Goal: Task Accomplishment & Management: Complete application form

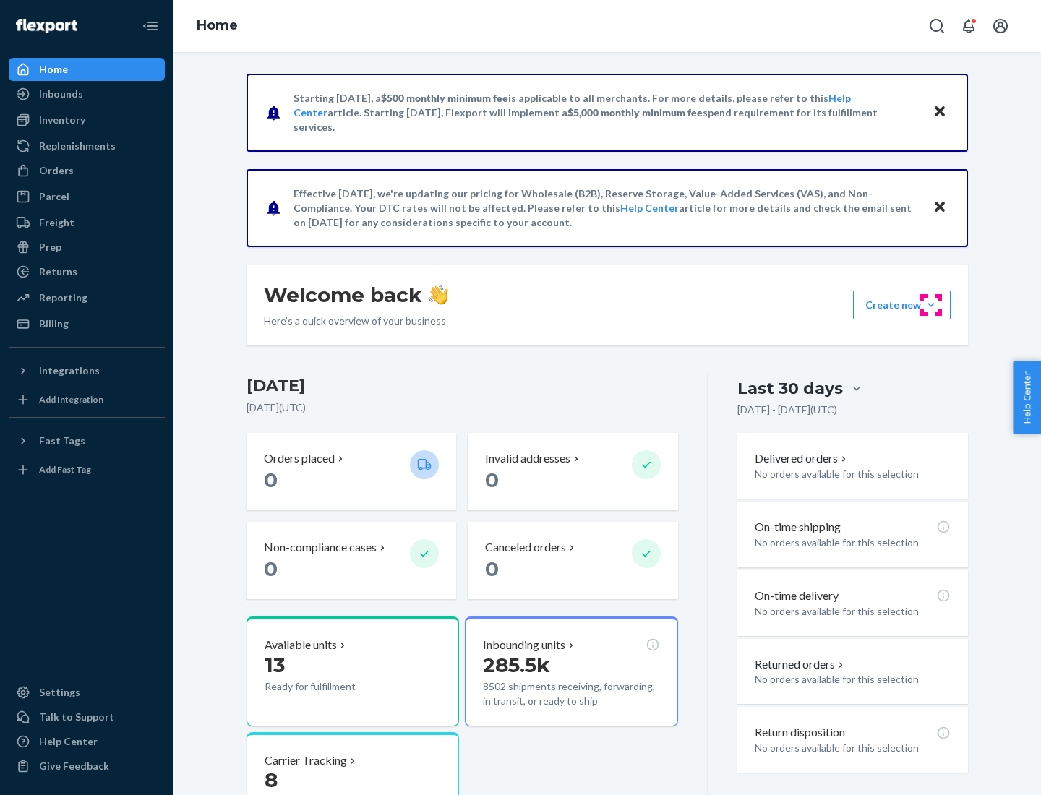
click at [931, 305] on button "Create new Create new inbound Create new order Create new product" at bounding box center [902, 305] width 98 height 29
click at [87, 94] on div "Inbounds" at bounding box center [86, 94] width 153 height 20
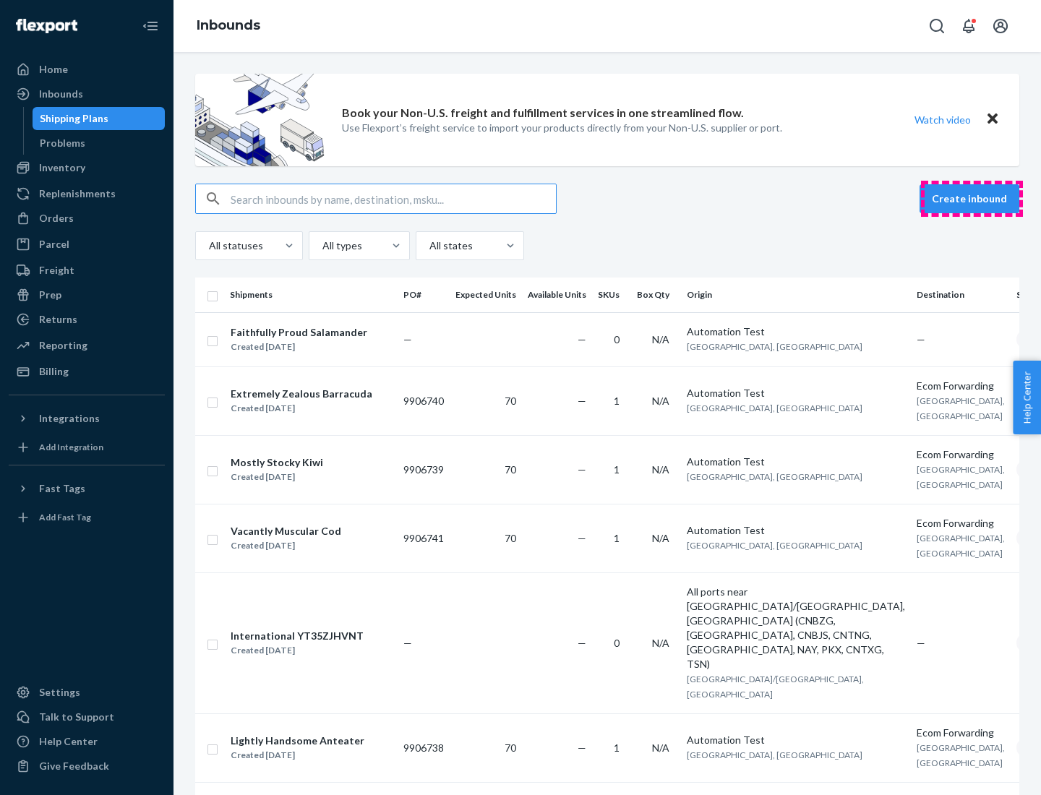
click at [972, 199] on button "Create inbound" at bounding box center [969, 198] width 100 height 29
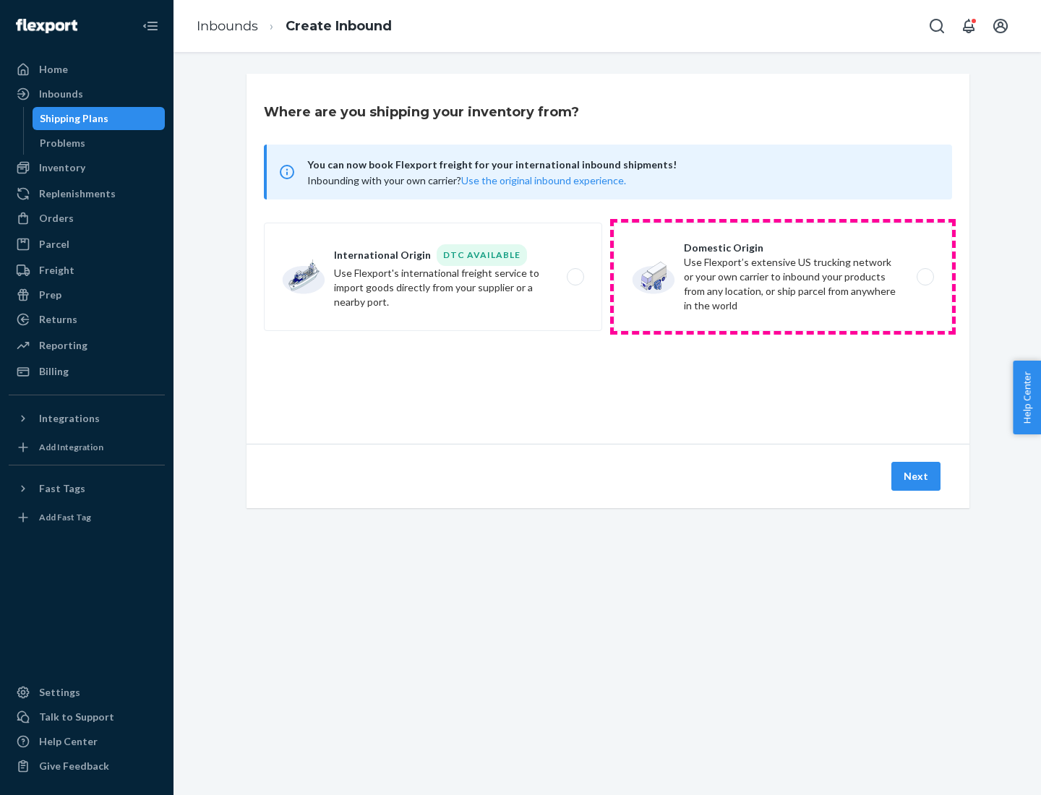
click at [783, 277] on label "Domestic Origin Use Flexport’s extensive US trucking network or your own carrie…" at bounding box center [783, 277] width 338 height 108
click at [925, 277] on input "Domestic Origin Use Flexport’s extensive US trucking network or your own carrie…" at bounding box center [929, 277] width 9 height 9
radio input "true"
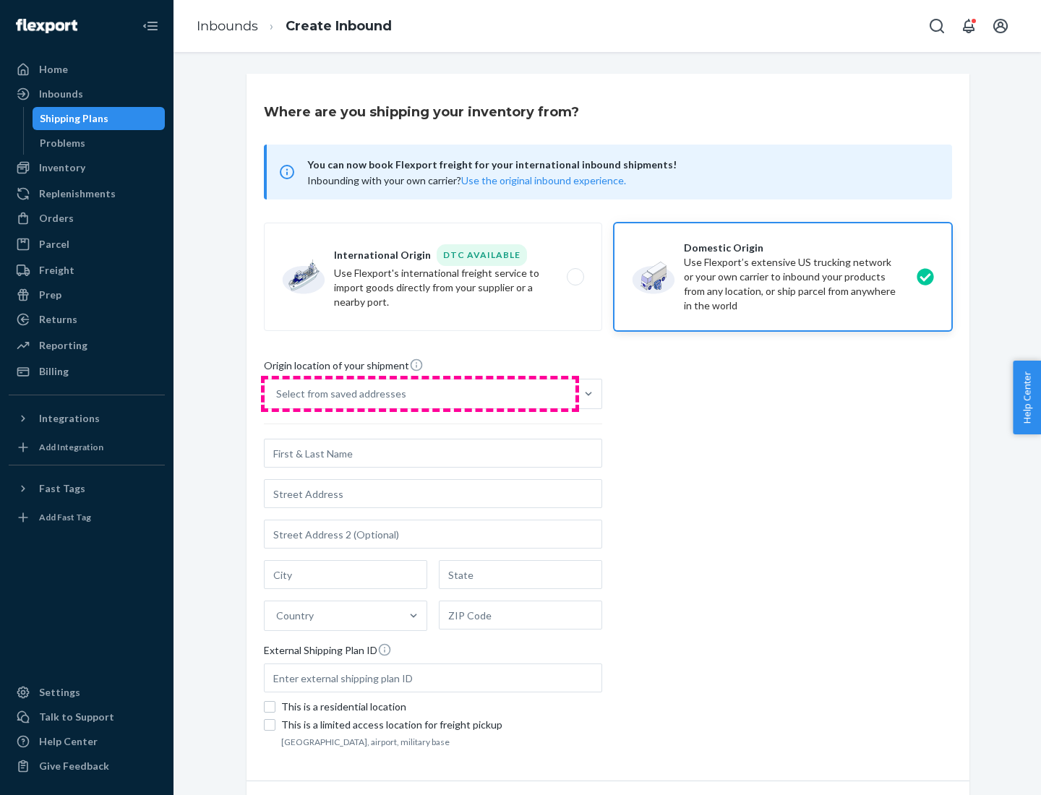
click at [420, 394] on div "Select from saved addresses" at bounding box center [420, 393] width 311 height 29
click at [278, 394] on input "Select from saved addresses" at bounding box center [276, 394] width 1 height 14
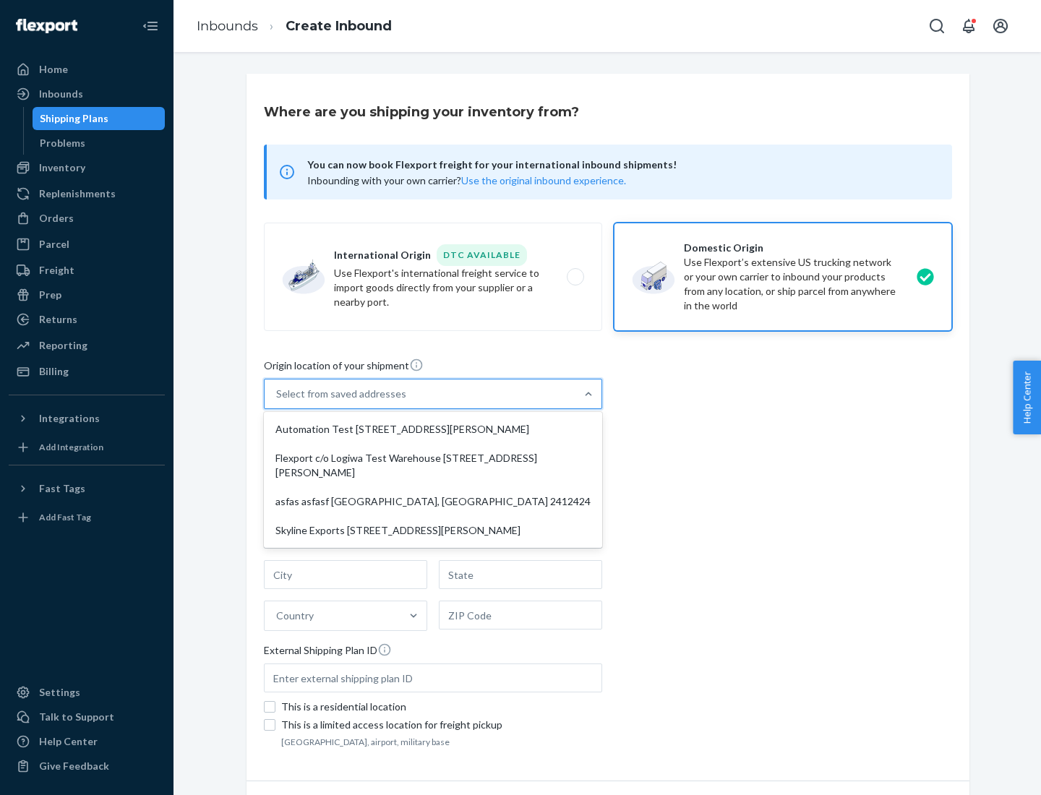
scroll to position [6, 0]
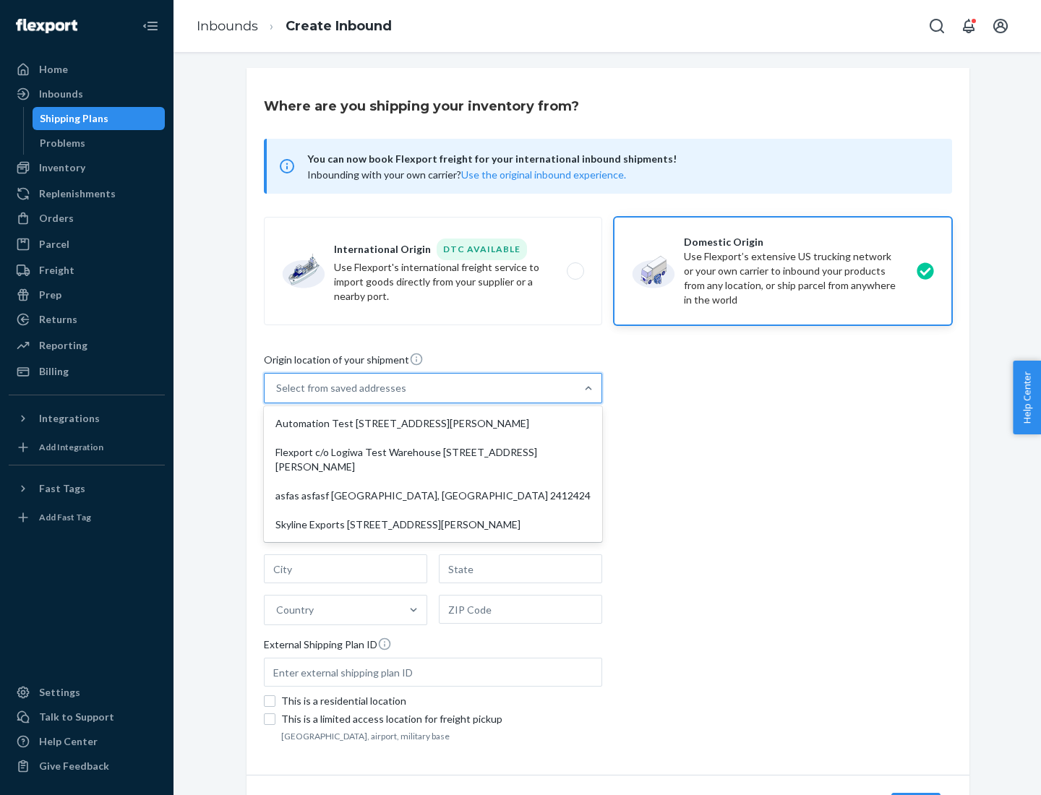
click at [433, 424] on div "Automation Test [STREET_ADDRESS][PERSON_NAME]" at bounding box center [433, 423] width 333 height 29
click at [278, 395] on input "option Automation Test [STREET_ADDRESS][PERSON_NAME] focused, 1 of 4. 4 results…" at bounding box center [276, 388] width 1 height 14
type input "Automation Test"
type input "9th Floor"
type input "[GEOGRAPHIC_DATA]"
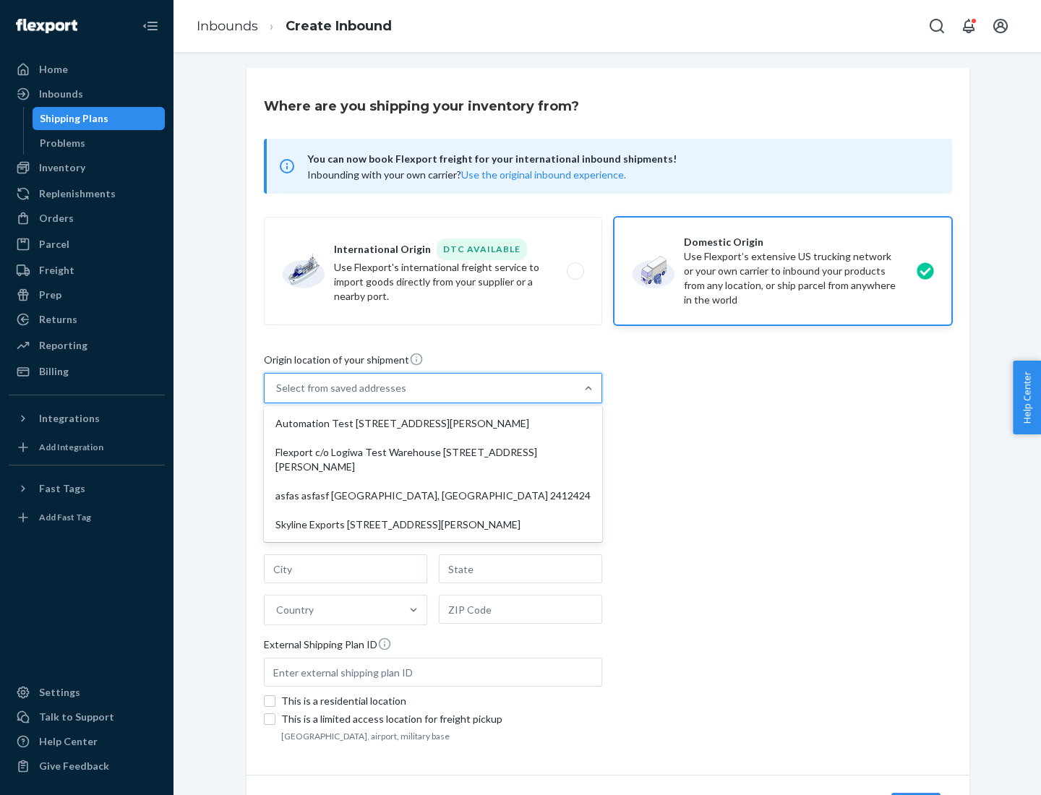
type input "CA"
type input "94104"
type input "[STREET_ADDRESS][PERSON_NAME]"
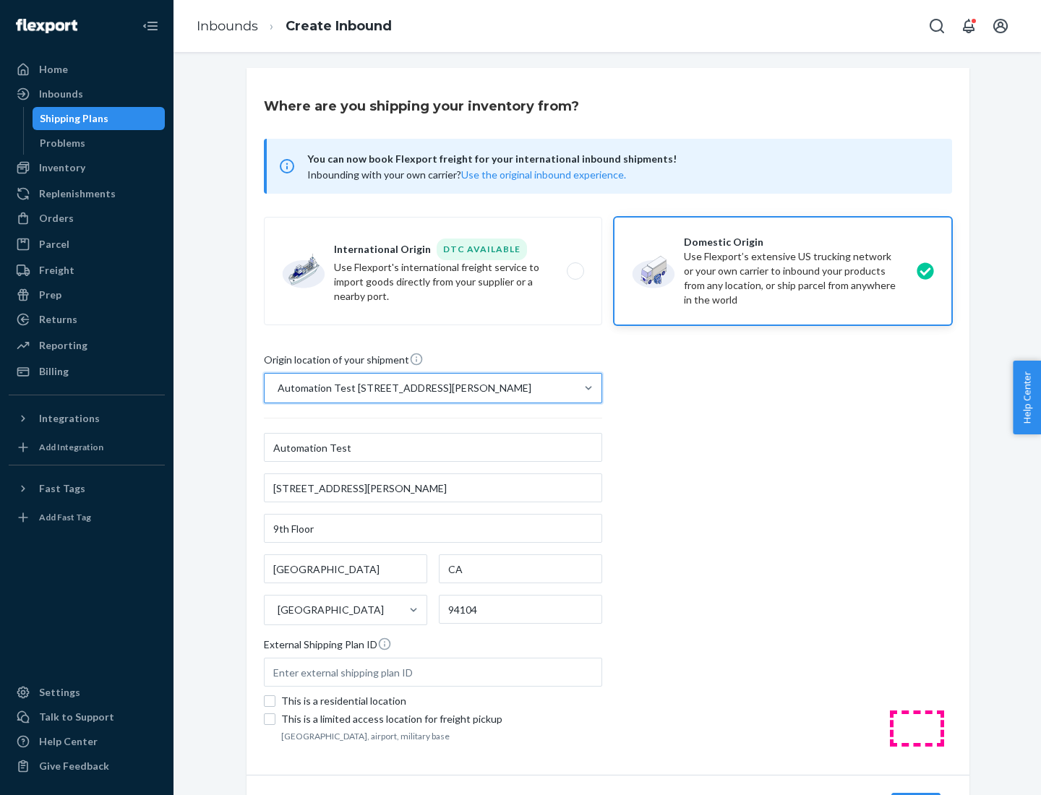
scroll to position [85, 0]
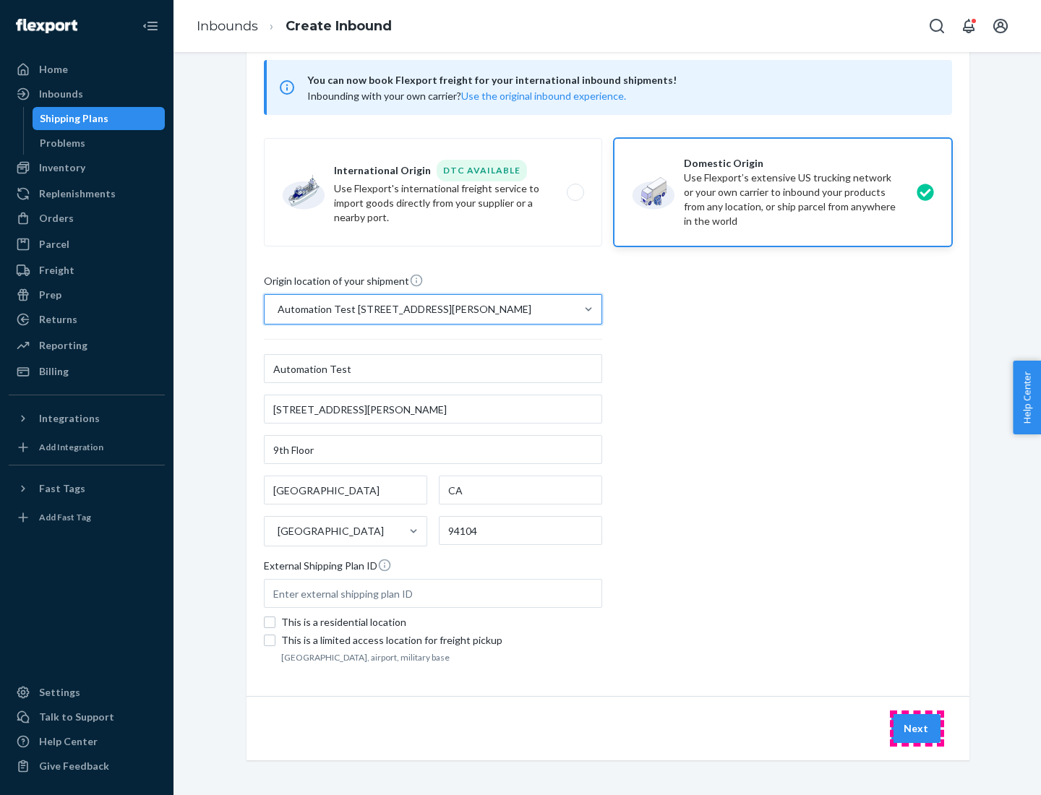
click at [917, 729] on button "Next" at bounding box center [915, 728] width 49 height 29
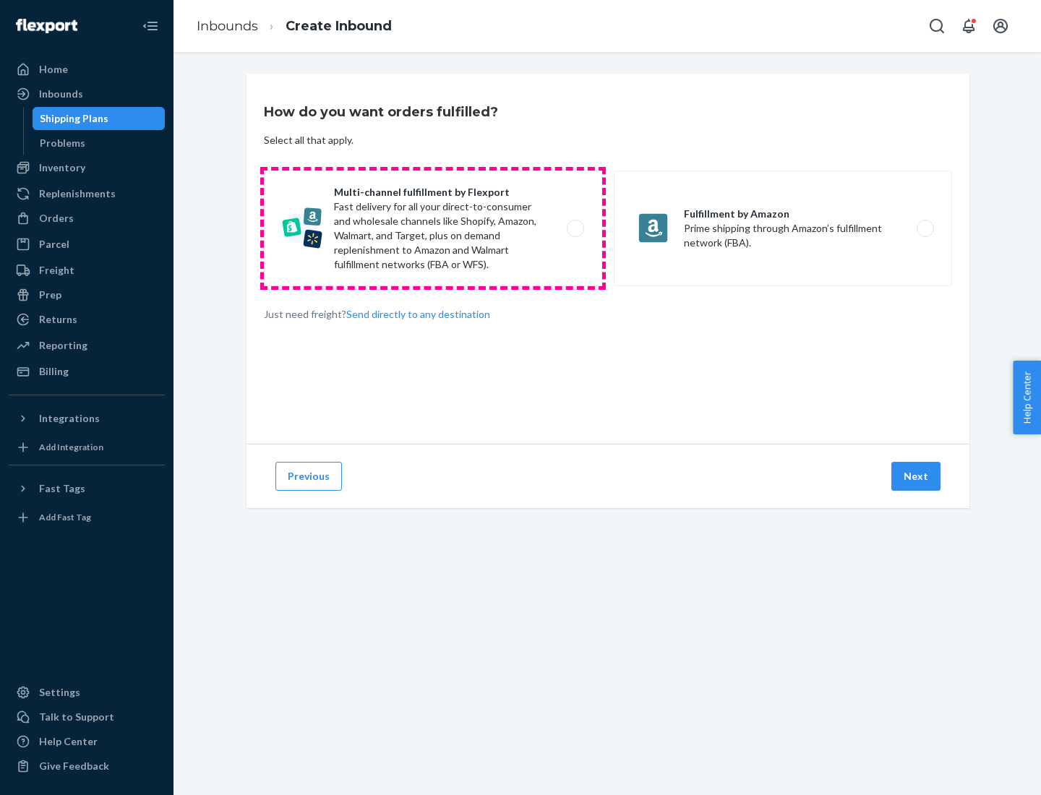
click at [433, 228] on label "Multi-channel fulfillment by Flexport Fast delivery for all your direct-to-cons…" at bounding box center [433, 229] width 338 height 116
click at [575, 228] on input "Multi-channel fulfillment by Flexport Fast delivery for all your direct-to-cons…" at bounding box center [579, 228] width 9 height 9
radio input "true"
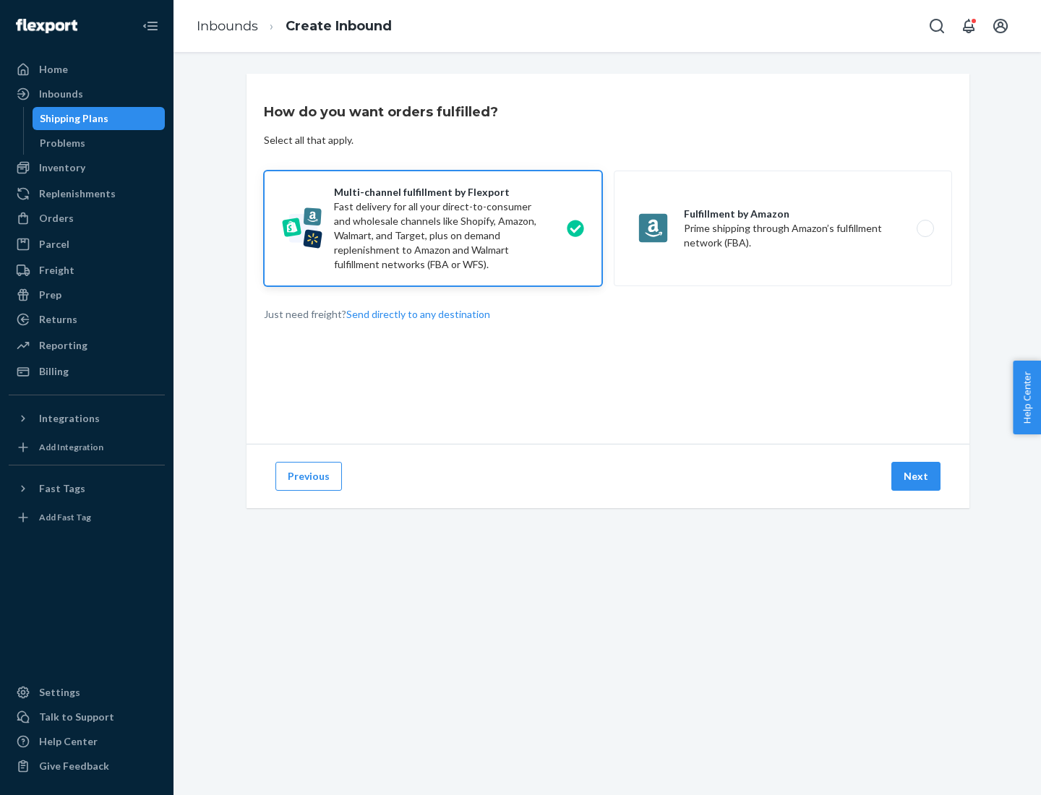
click at [917, 476] on button "Next" at bounding box center [915, 476] width 49 height 29
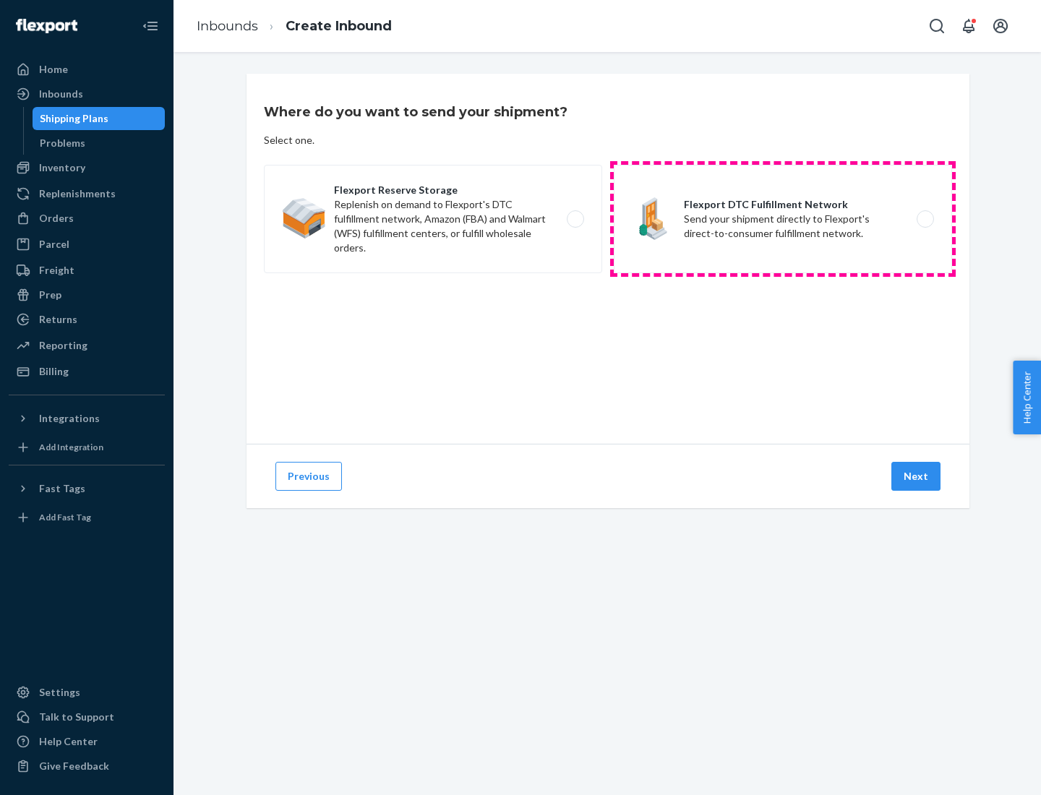
click at [783, 219] on label "Flexport DTC Fulfillment Network Send your shipment directly to Flexport's dire…" at bounding box center [783, 219] width 338 height 108
click at [925, 219] on input "Flexport DTC Fulfillment Network Send your shipment directly to Flexport's dire…" at bounding box center [929, 219] width 9 height 9
radio input "true"
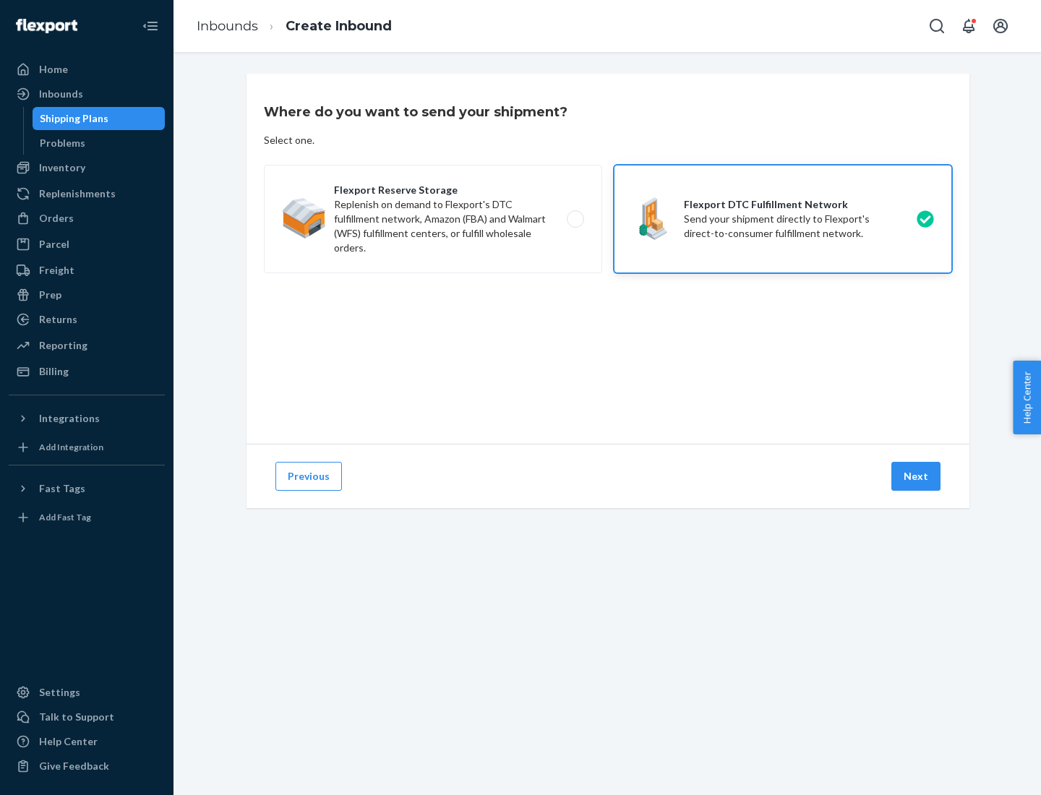
click at [917, 476] on button "Next" at bounding box center [915, 476] width 49 height 29
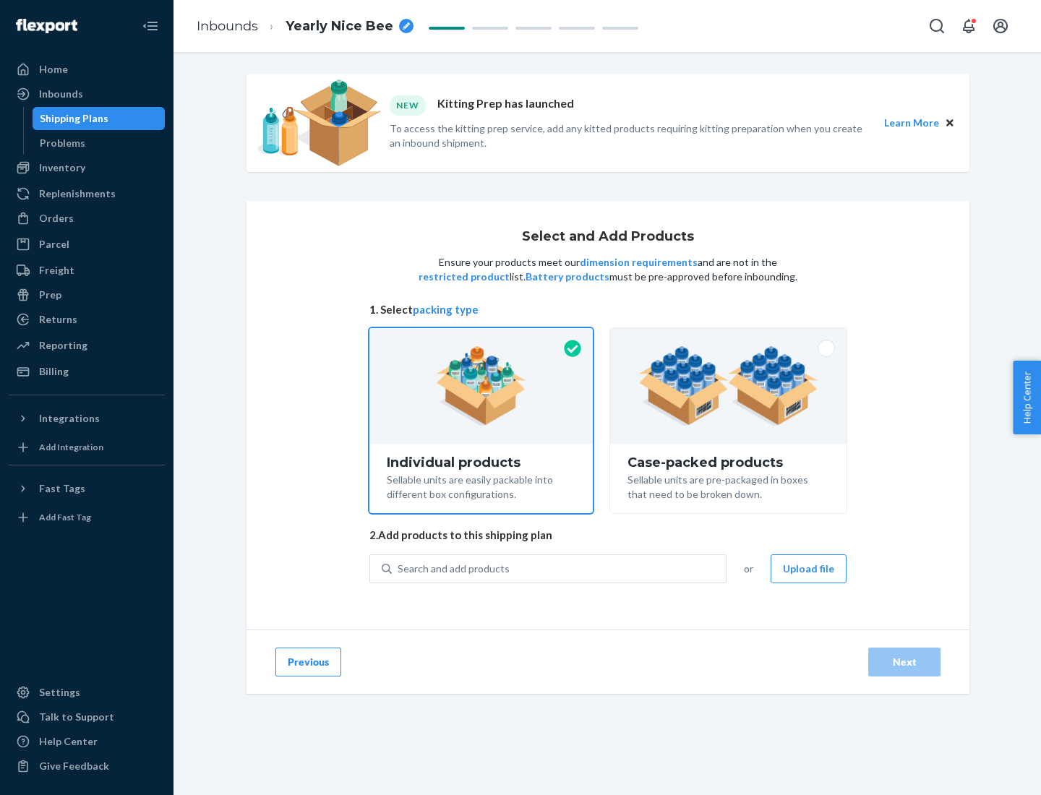
click at [729, 386] on img at bounding box center [728, 386] width 180 height 80
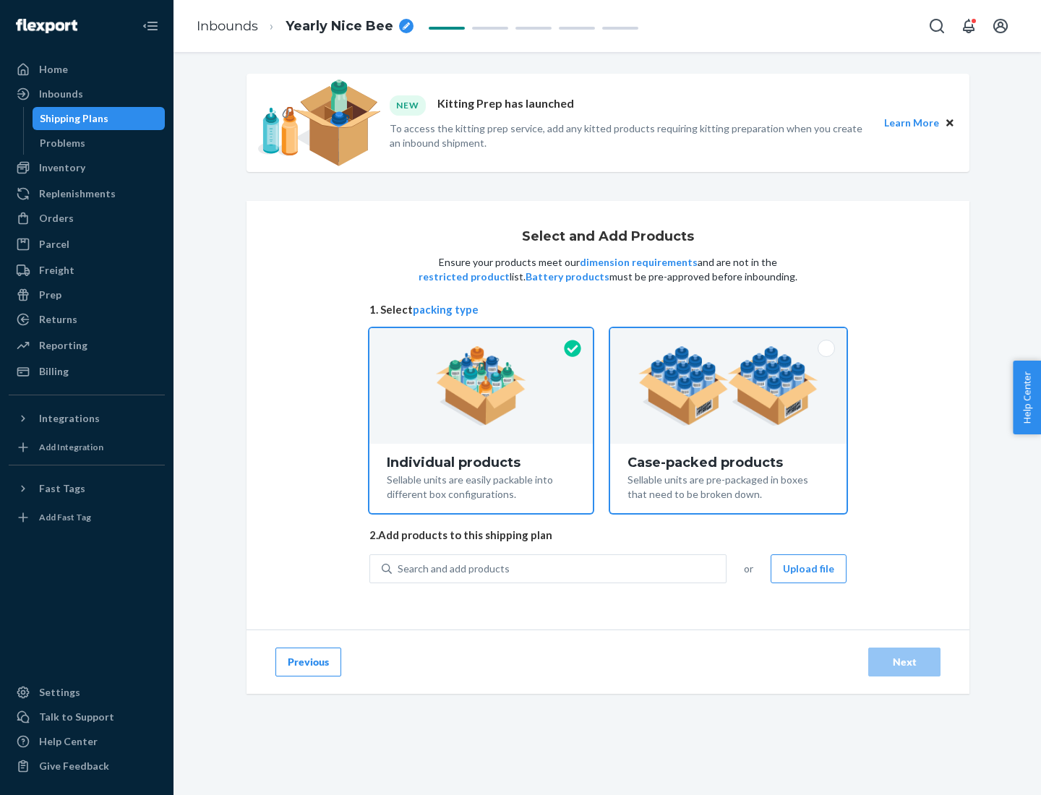
click at [729, 338] on input "Case-packed products Sellable units are pre-packaged in boxes that need to be b…" at bounding box center [728, 332] width 9 height 9
radio input "true"
radio input "false"
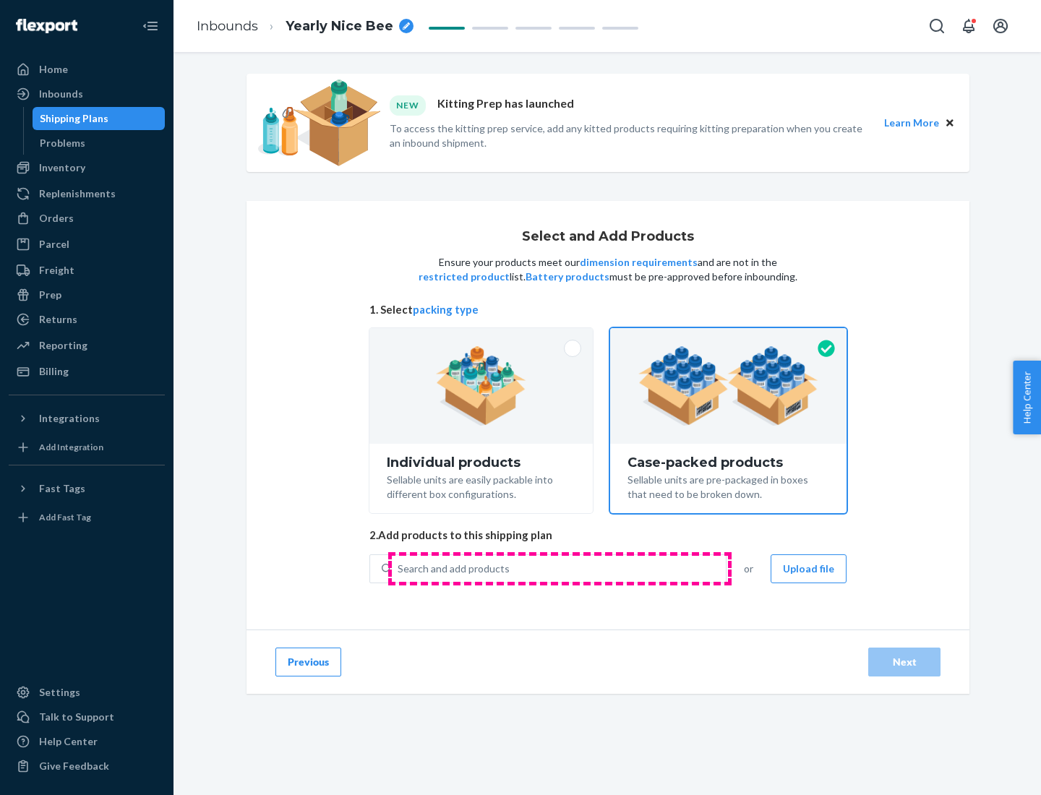
click at [559, 568] on div "Search and add products" at bounding box center [559, 569] width 334 height 26
click at [399, 568] on input "Search and add products" at bounding box center [398, 569] width 1 height 14
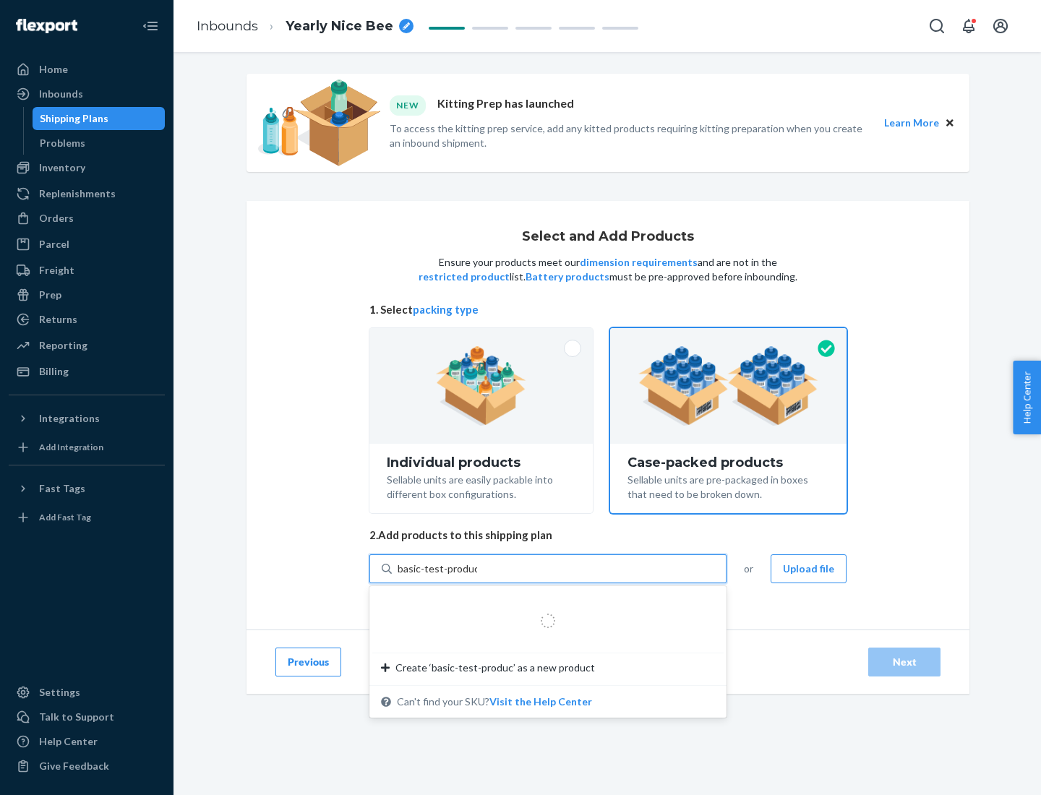
type input "basic-test-product-1"
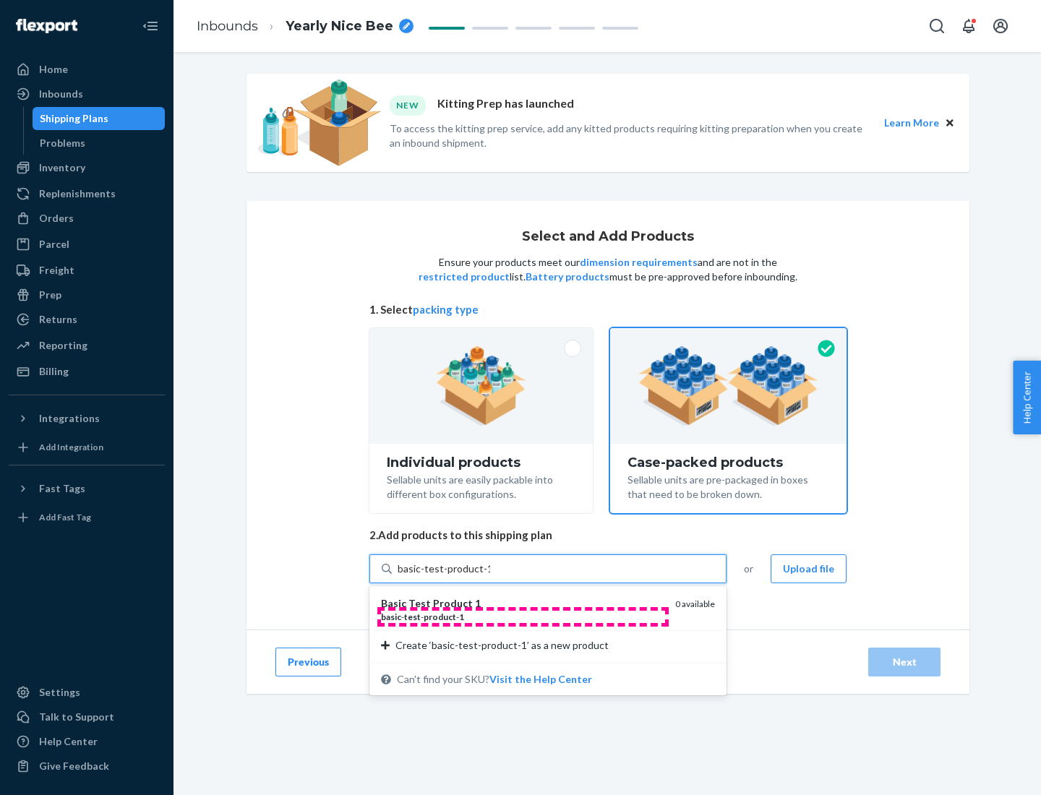
click at [523, 617] on div "basic - test - product - 1" at bounding box center [522, 617] width 283 height 12
click at [490, 576] on input "basic-test-product-1" at bounding box center [444, 569] width 93 height 14
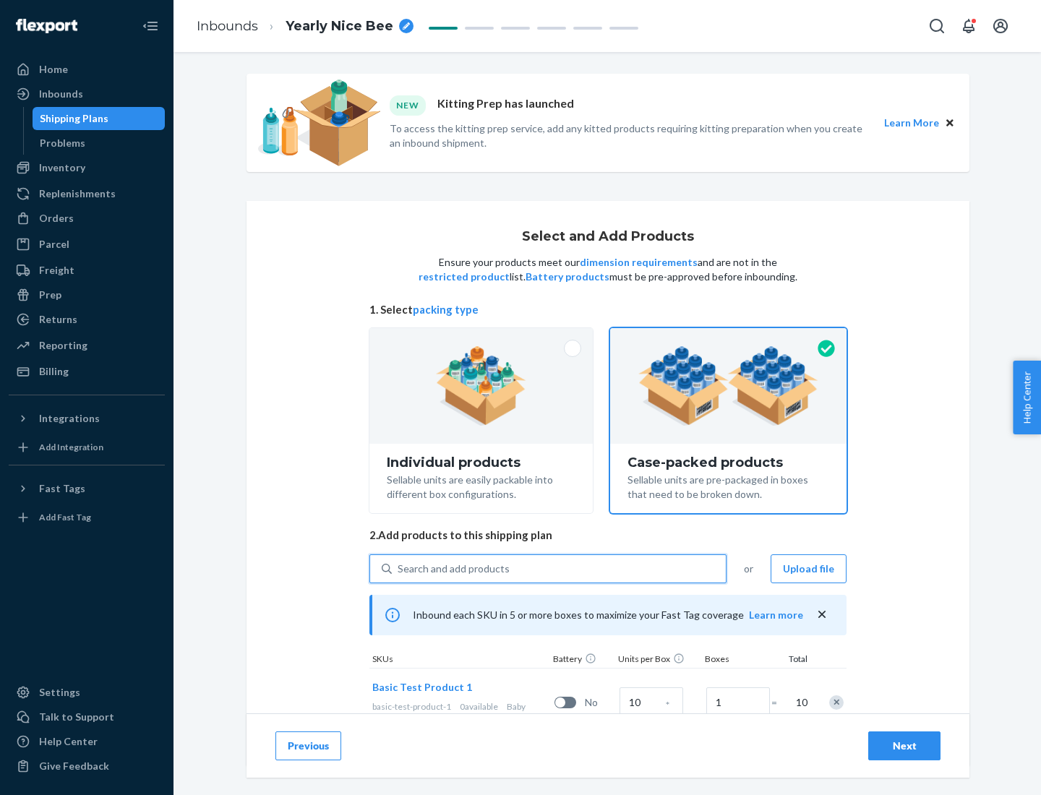
scroll to position [52, 0]
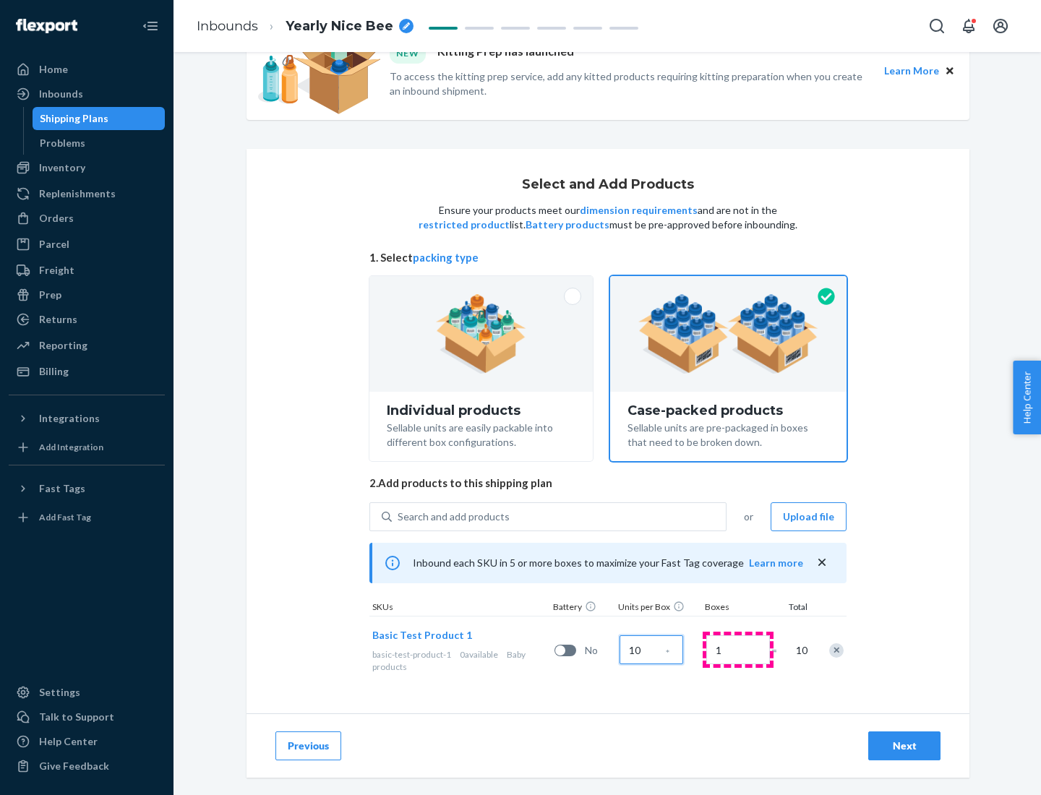
type input "10"
type input "7"
click at [904, 746] on div "Next" at bounding box center [904, 746] width 48 height 14
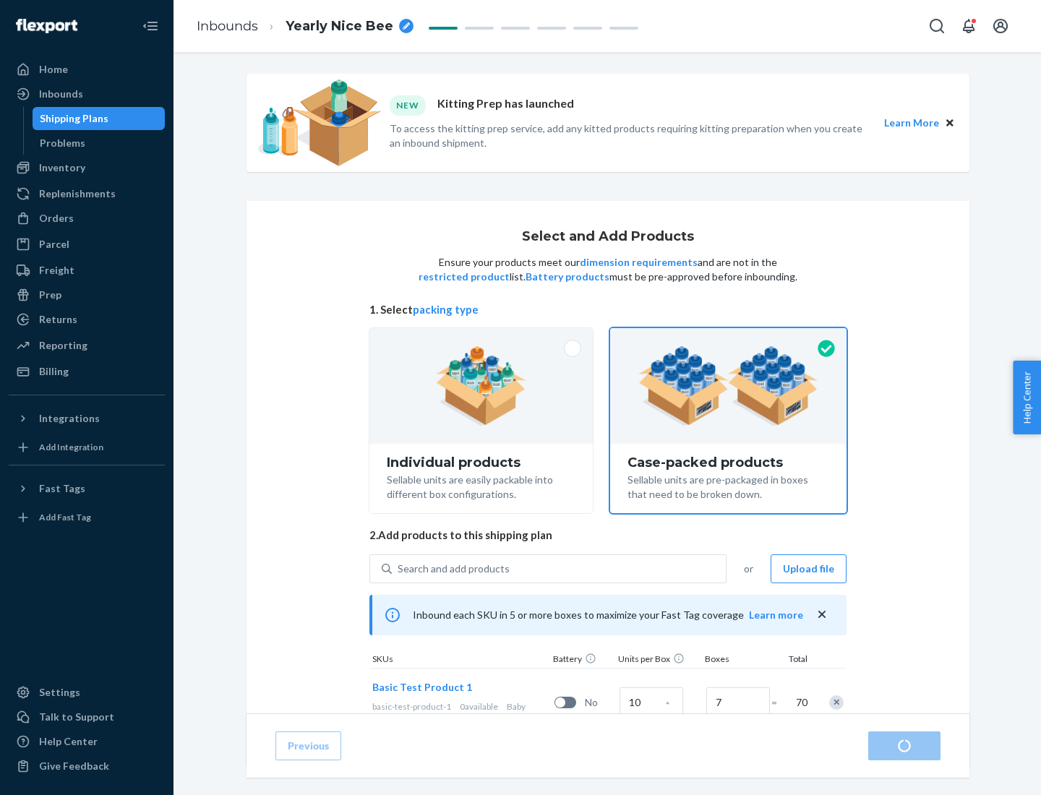
radio input "true"
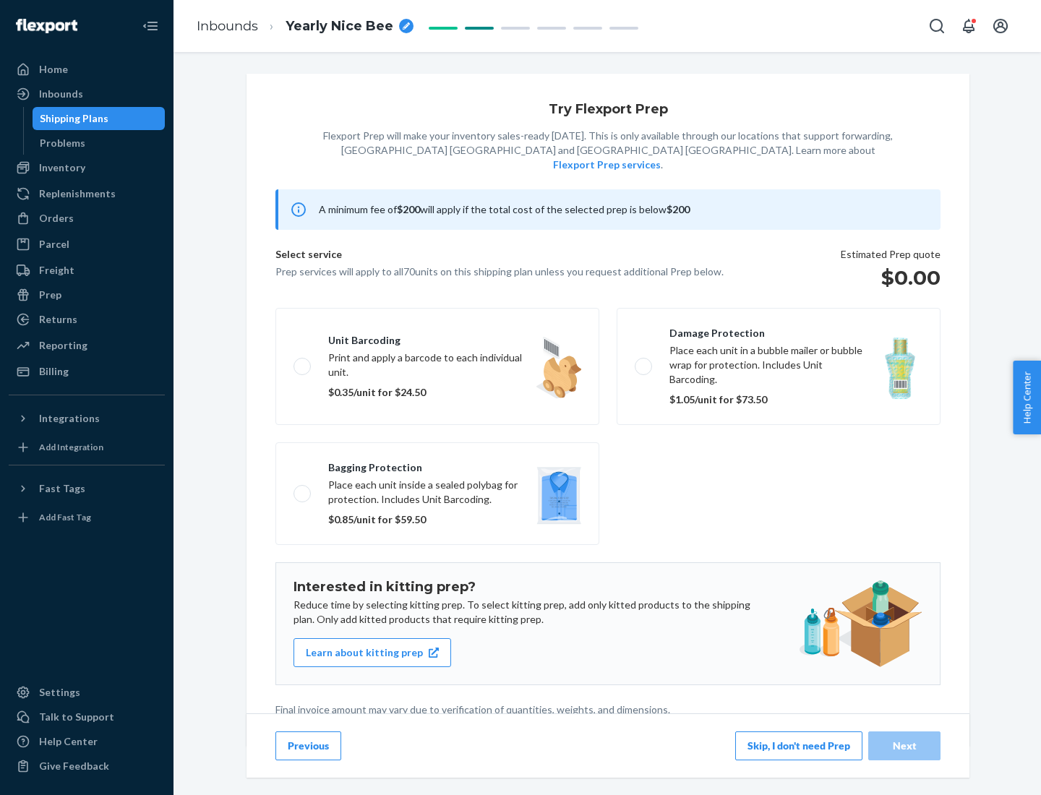
scroll to position [4, 0]
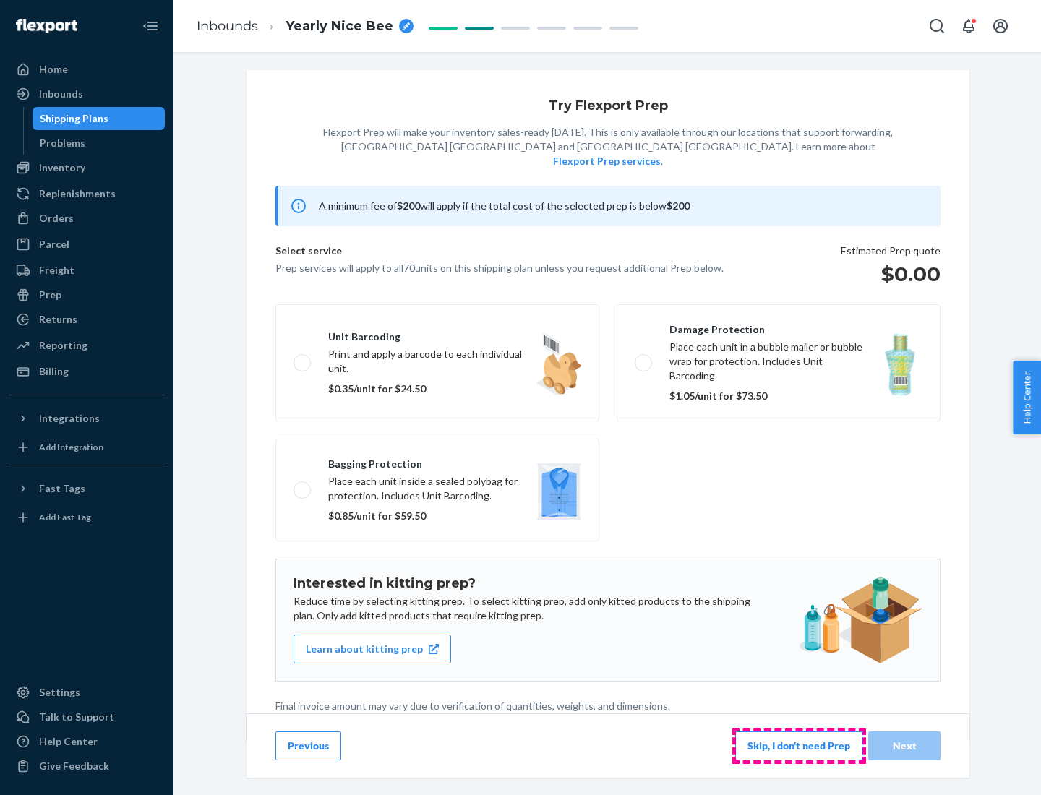
click at [799, 745] on button "Skip, I don't need Prep" at bounding box center [798, 746] width 127 height 29
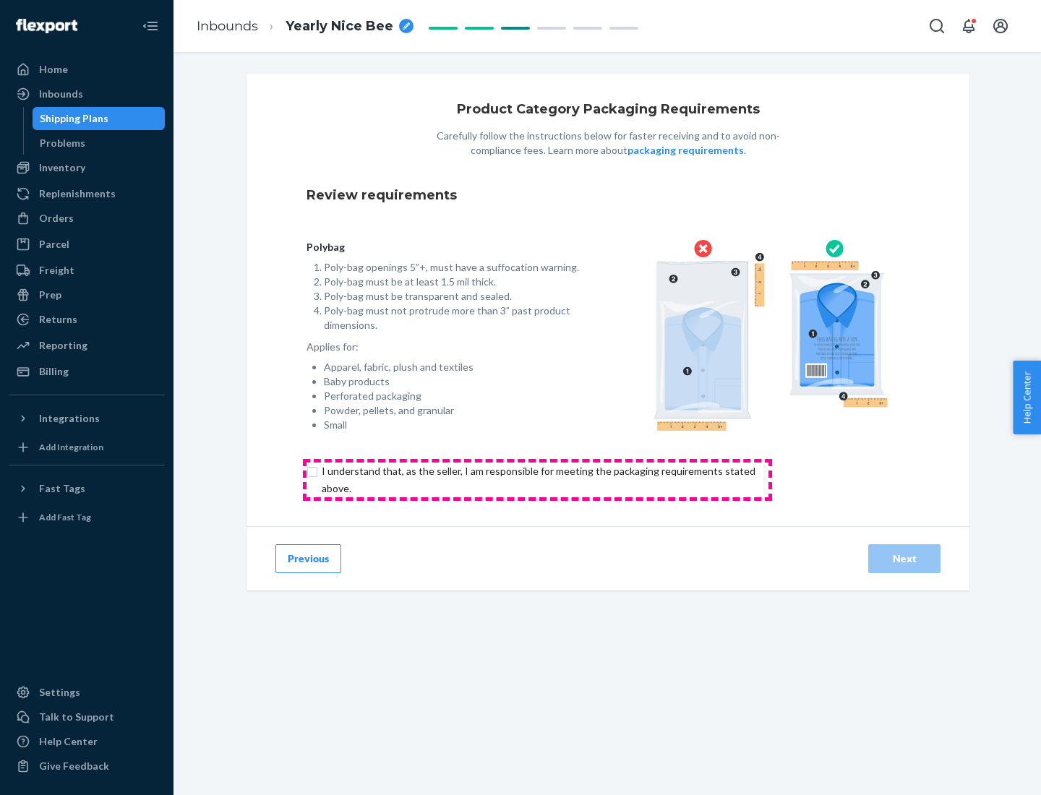
click at [537, 479] on input "checkbox" at bounding box center [546, 480] width 481 height 35
checkbox input "true"
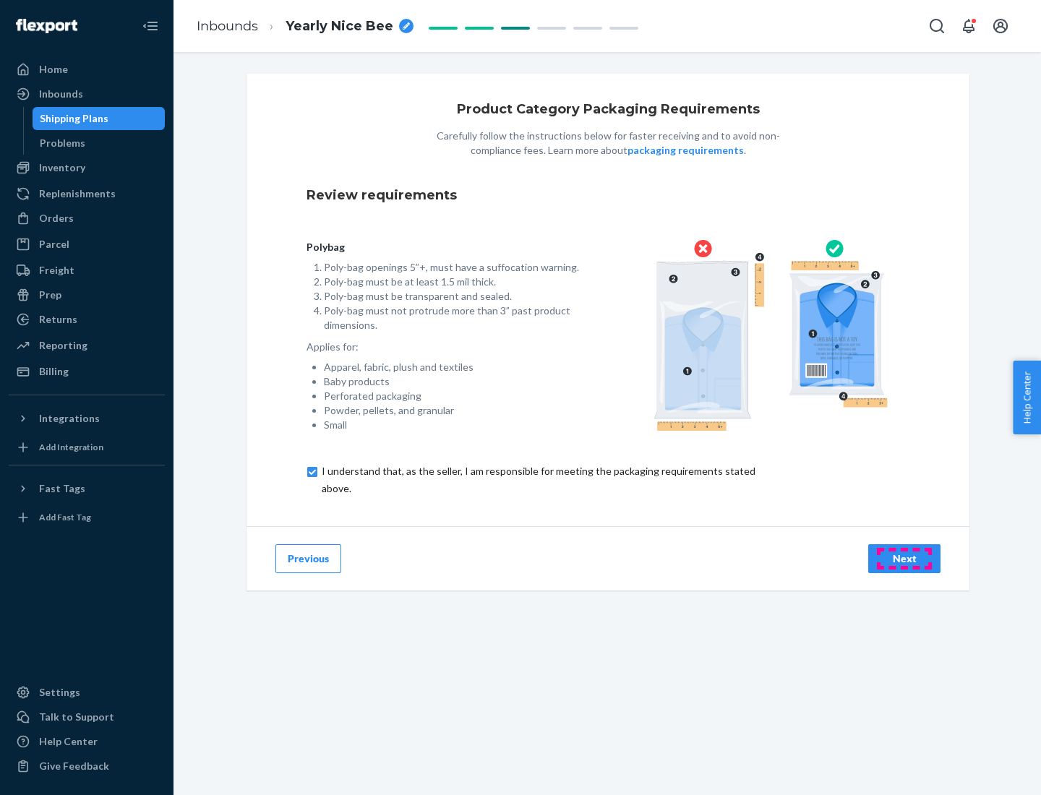
click at [904, 558] on div "Next" at bounding box center [904, 559] width 48 height 14
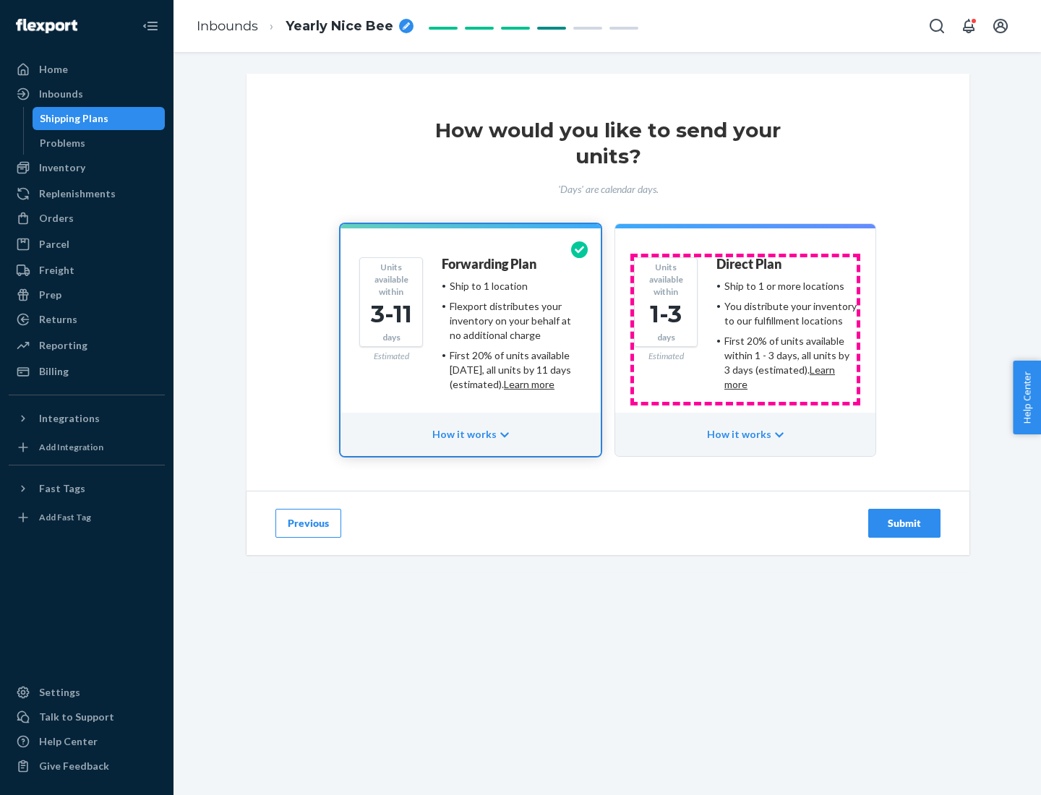
click at [745, 330] on ul "Ship to 1 or more locations You distribute your inventory to our fulfillment lo…" at bounding box center [786, 335] width 140 height 113
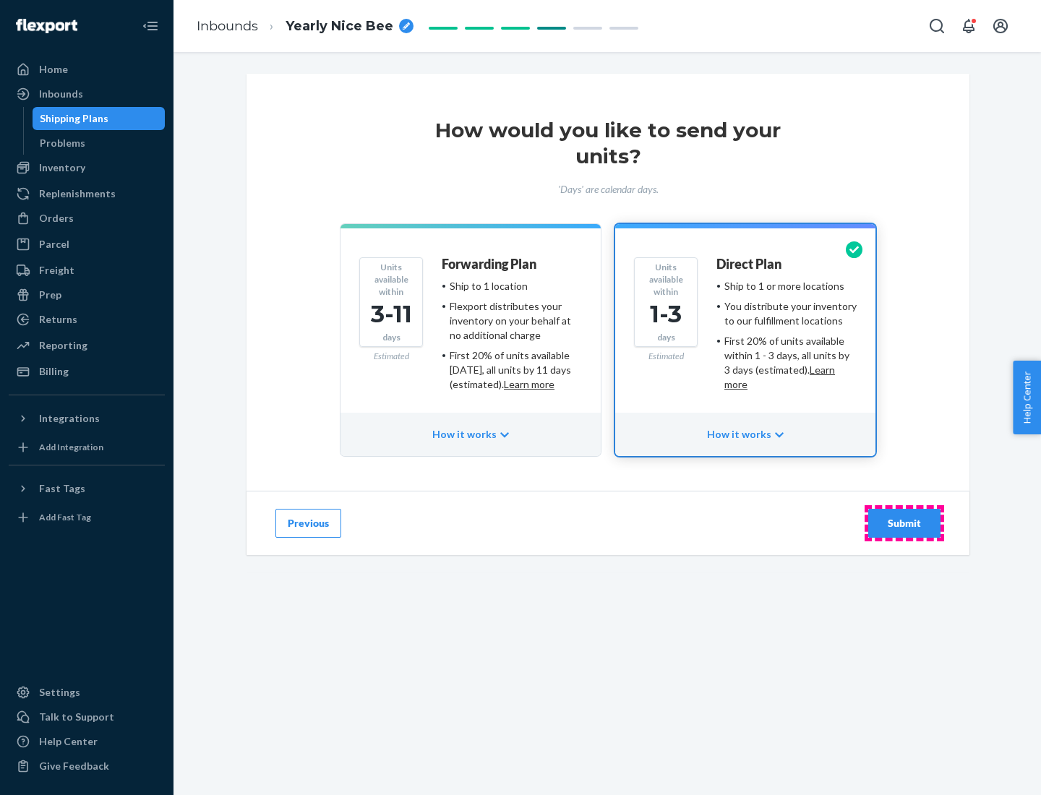
click at [904, 523] on div "Submit" at bounding box center [904, 523] width 48 height 14
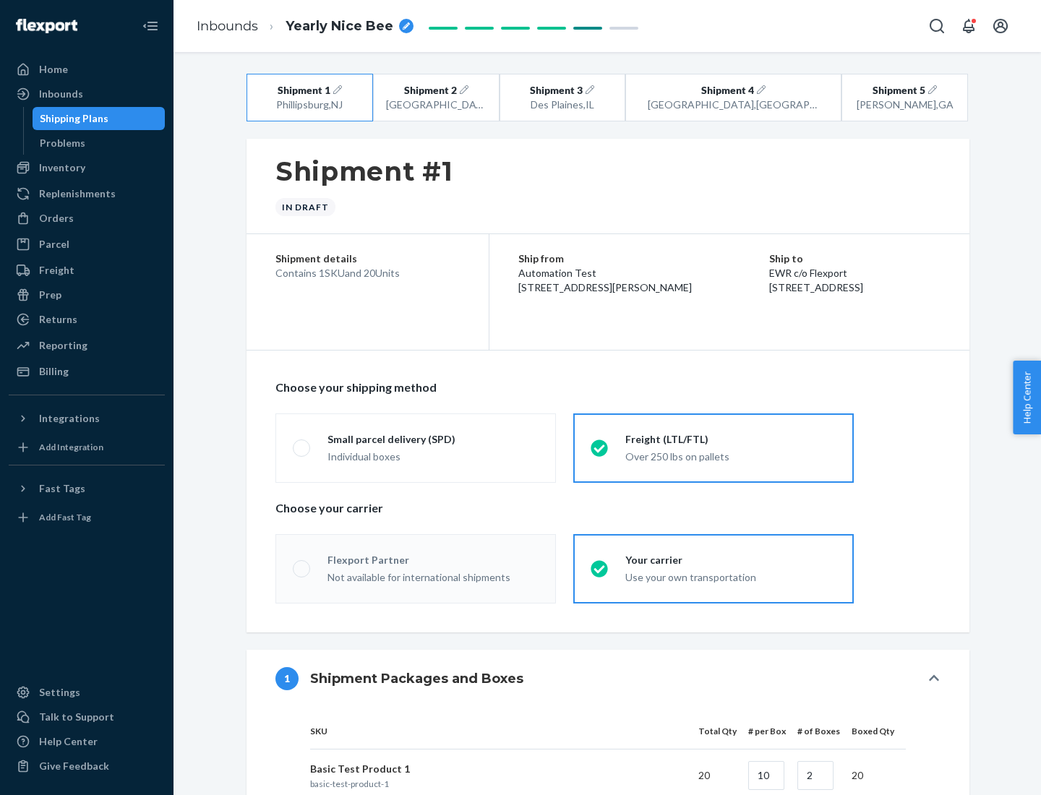
radio input "true"
radio input "false"
radio input "true"
radio input "false"
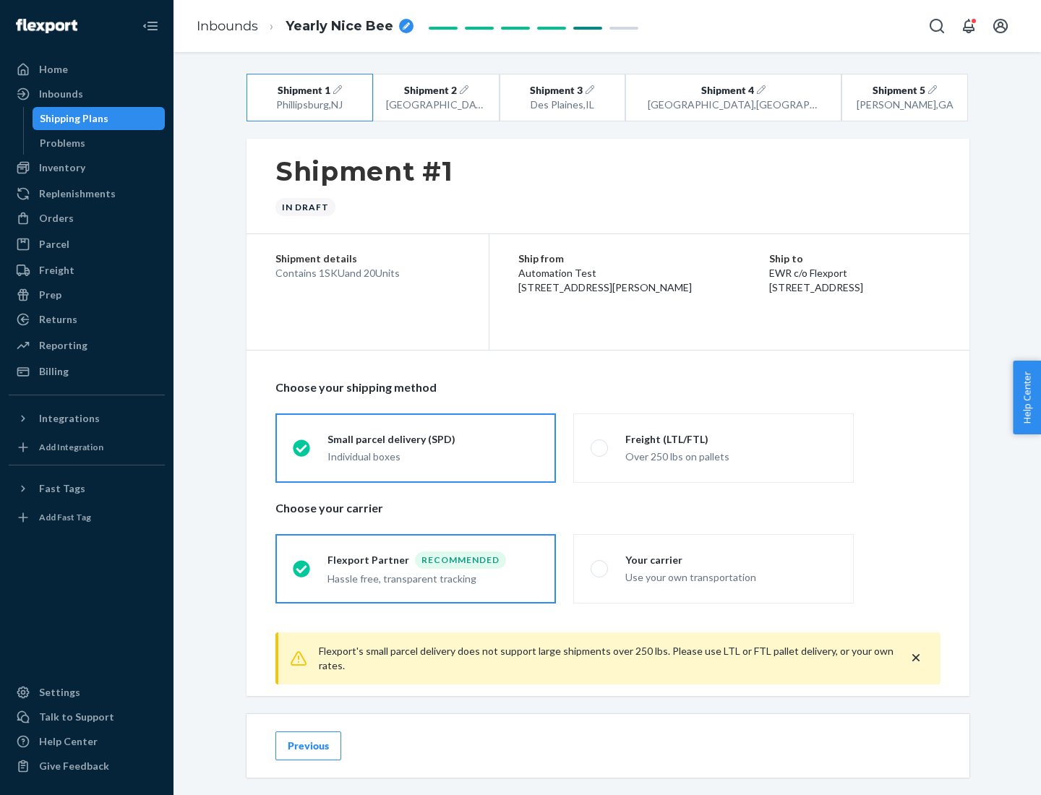
scroll to position [16, 0]
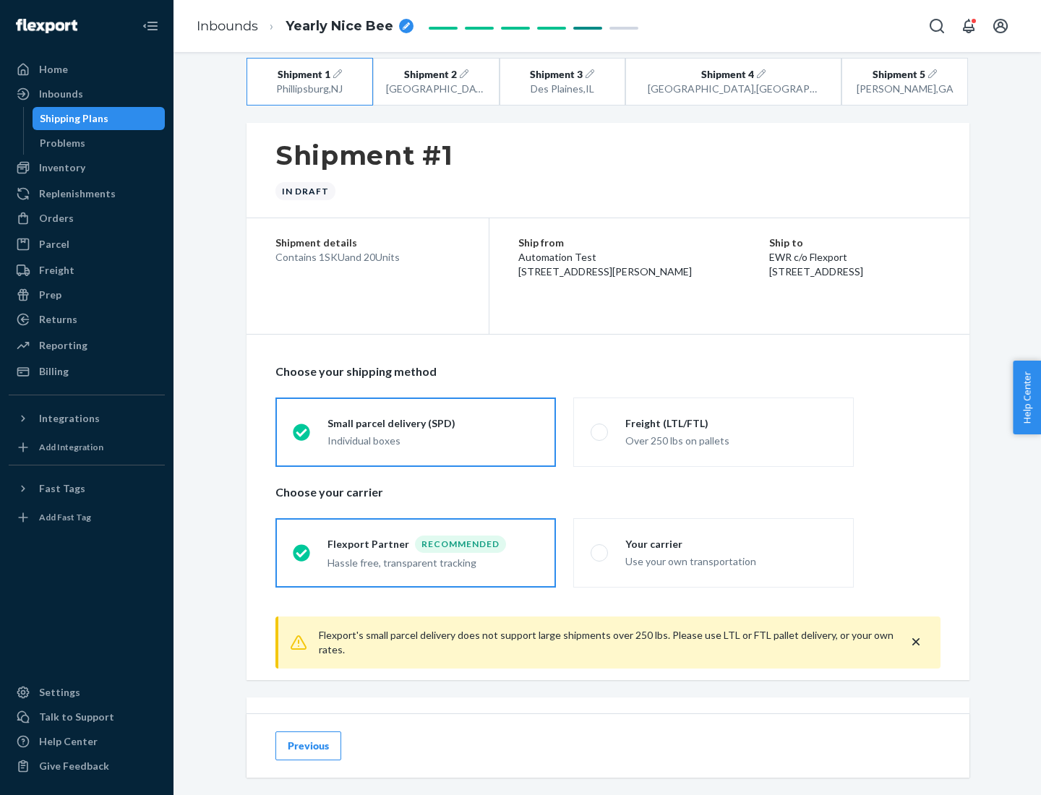
click at [731, 423] on div "Freight (LTL/FTL)" at bounding box center [730, 423] width 211 height 14
click at [600, 427] on input "Freight (LTL/FTL) Over 250 lbs on pallets" at bounding box center [595, 431] width 9 height 9
radio input "true"
radio input "false"
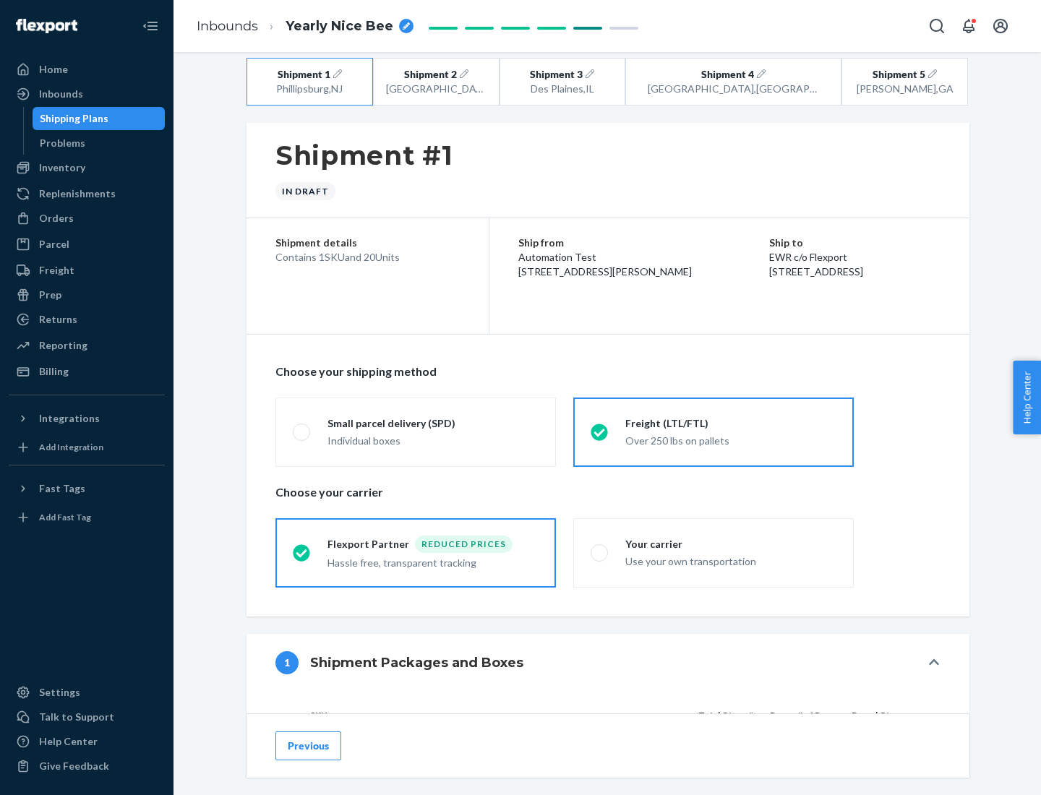
scroll to position [137, 0]
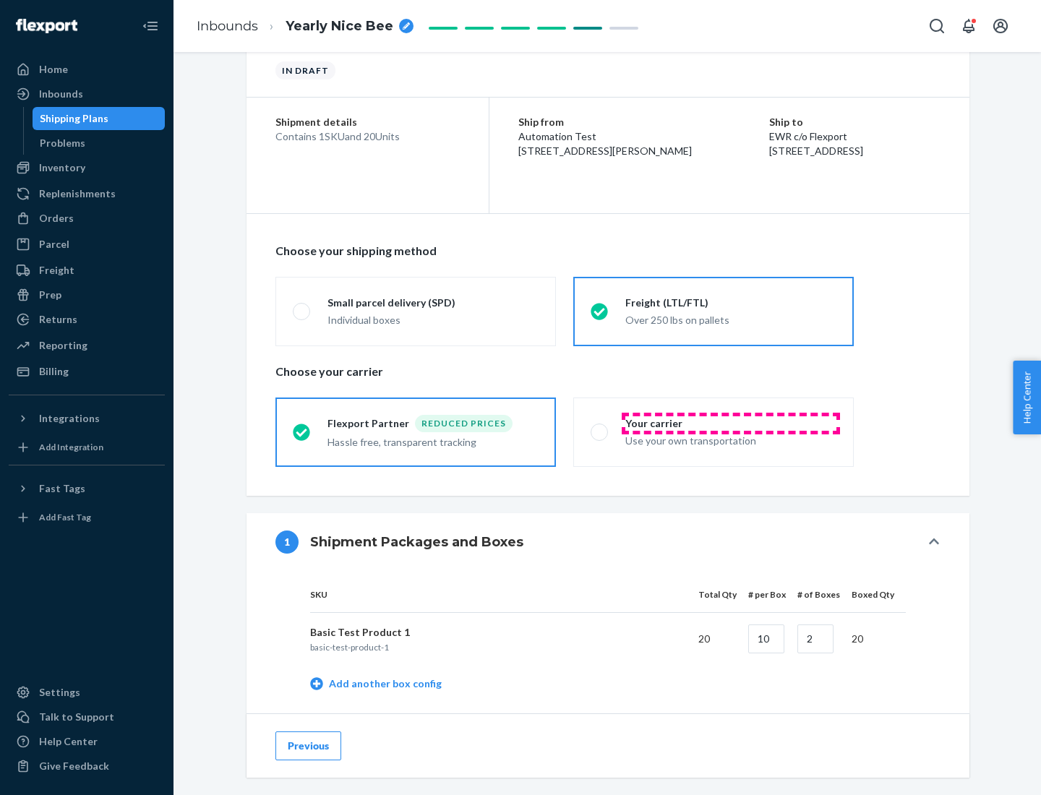
click at [731, 423] on div "Your carrier" at bounding box center [730, 423] width 211 height 14
click at [600, 427] on input "Your carrier Use your own transportation" at bounding box center [595, 431] width 9 height 9
radio input "true"
radio input "false"
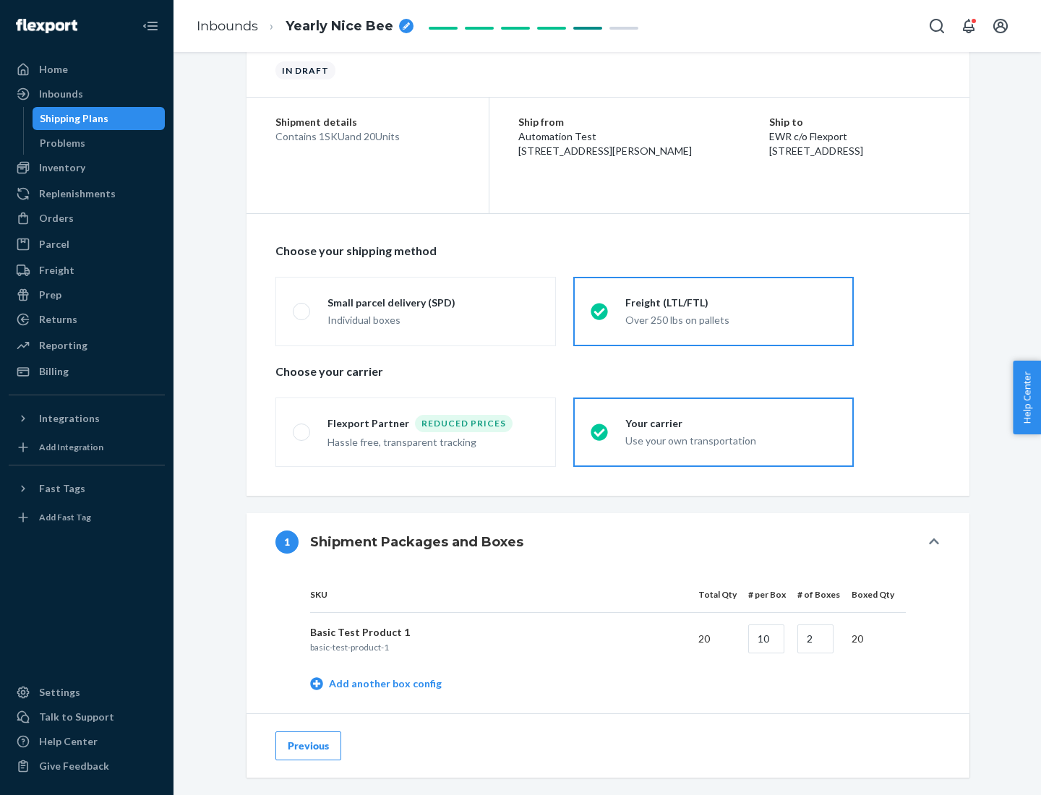
scroll to position [457, 0]
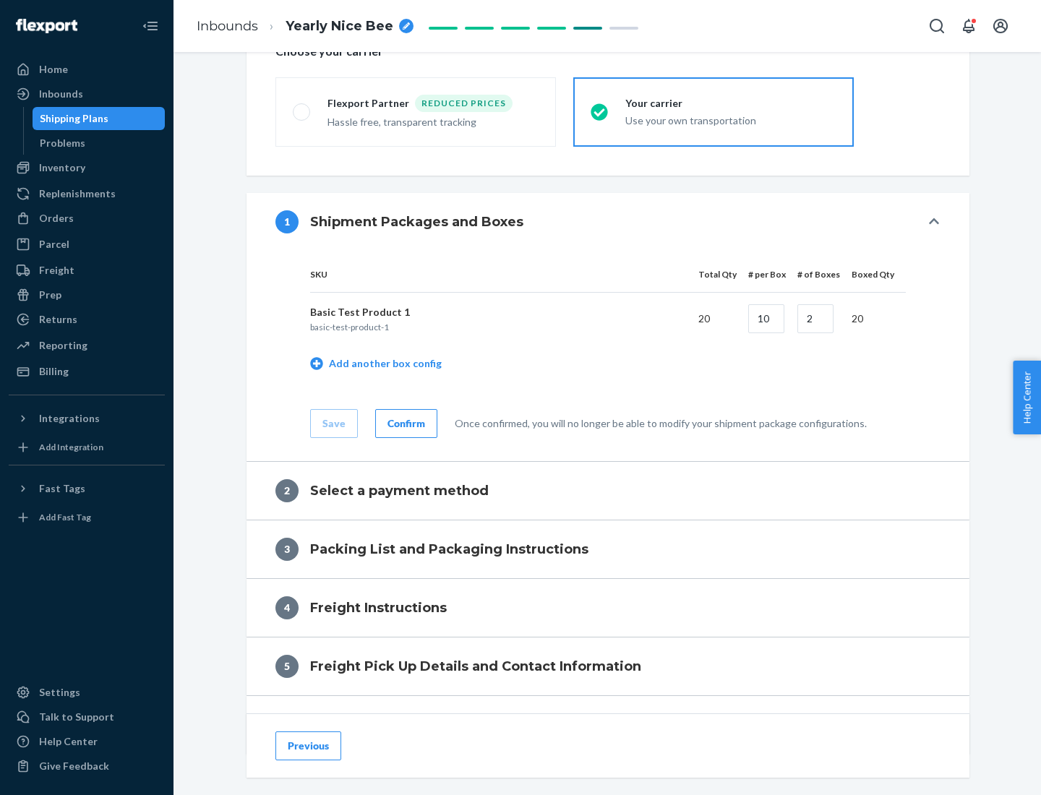
click at [404, 423] on div "Confirm" at bounding box center [406, 423] width 38 height 14
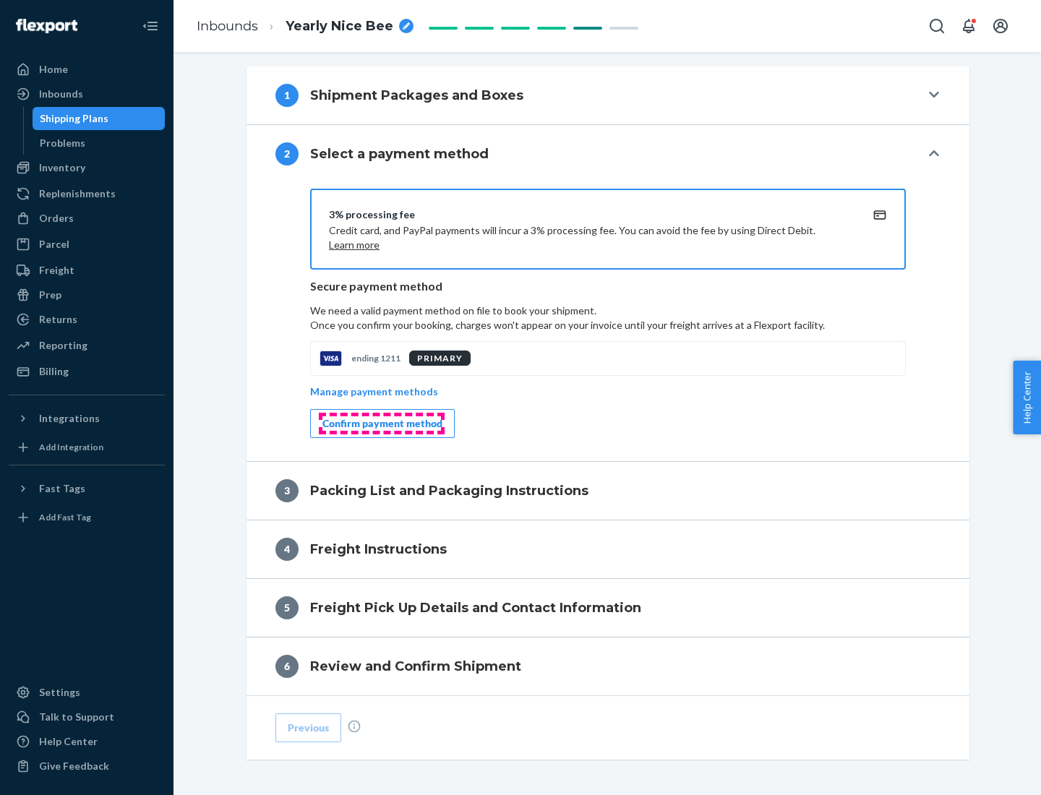
click at [381, 424] on div "Confirm payment method" at bounding box center [382, 423] width 120 height 14
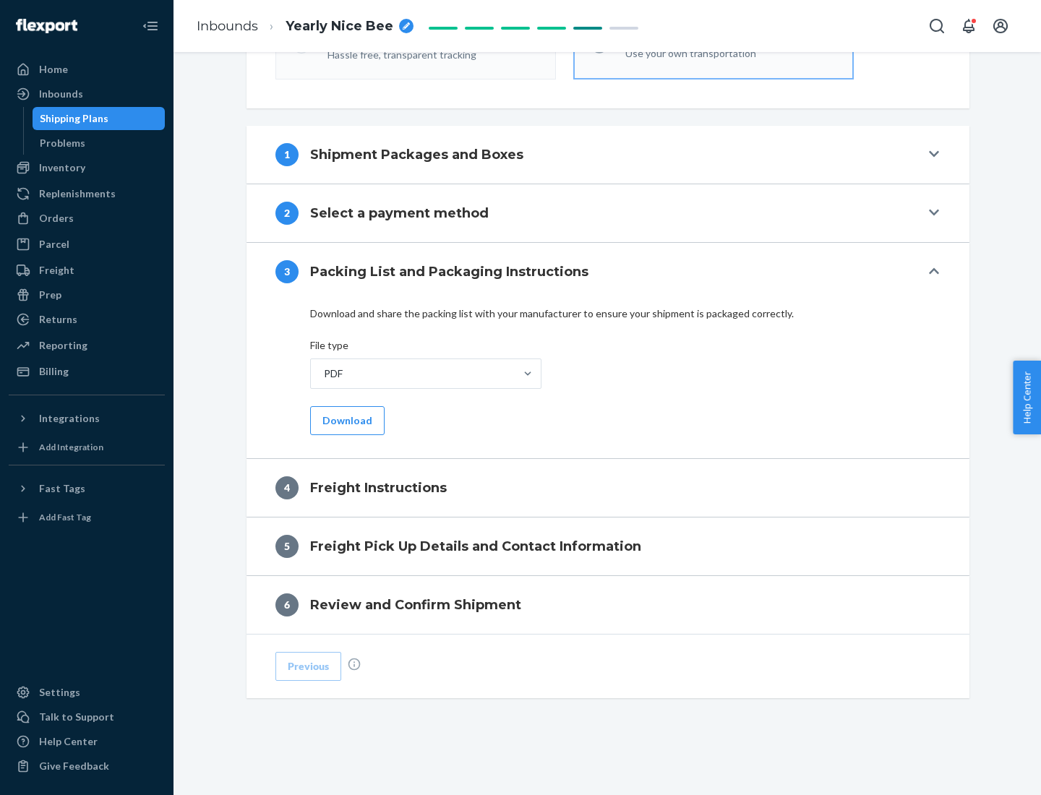
scroll to position [521, 0]
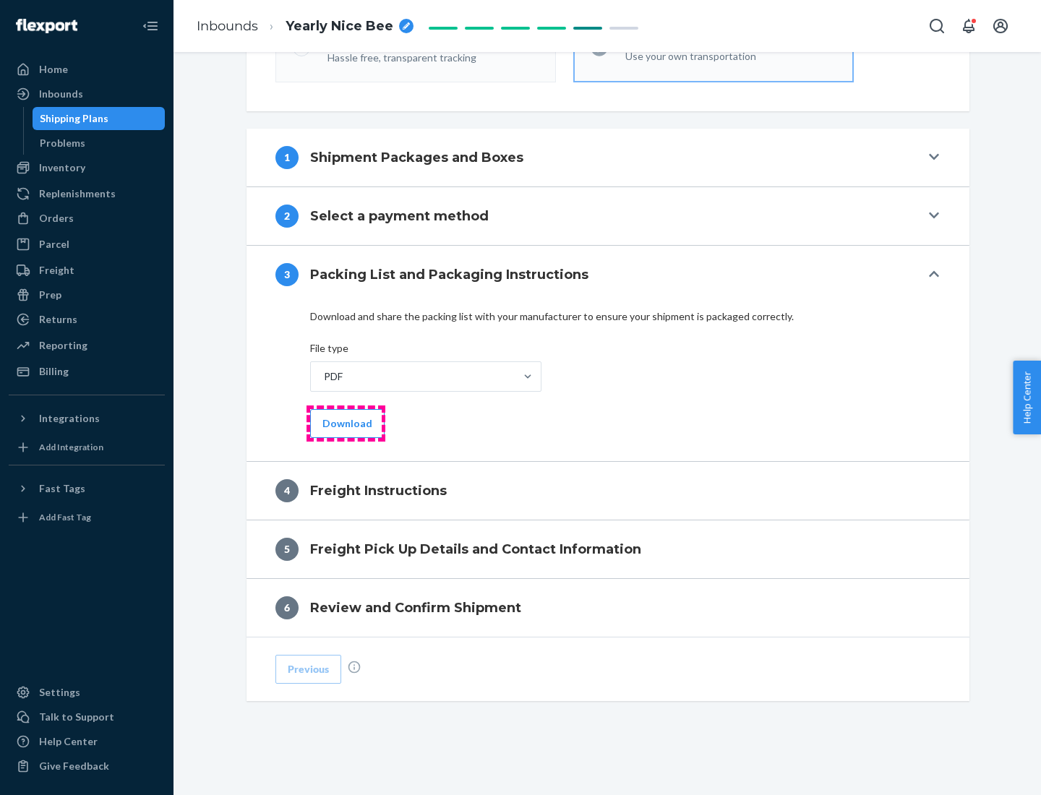
click at [346, 423] on button "Download" at bounding box center [347, 423] width 74 height 29
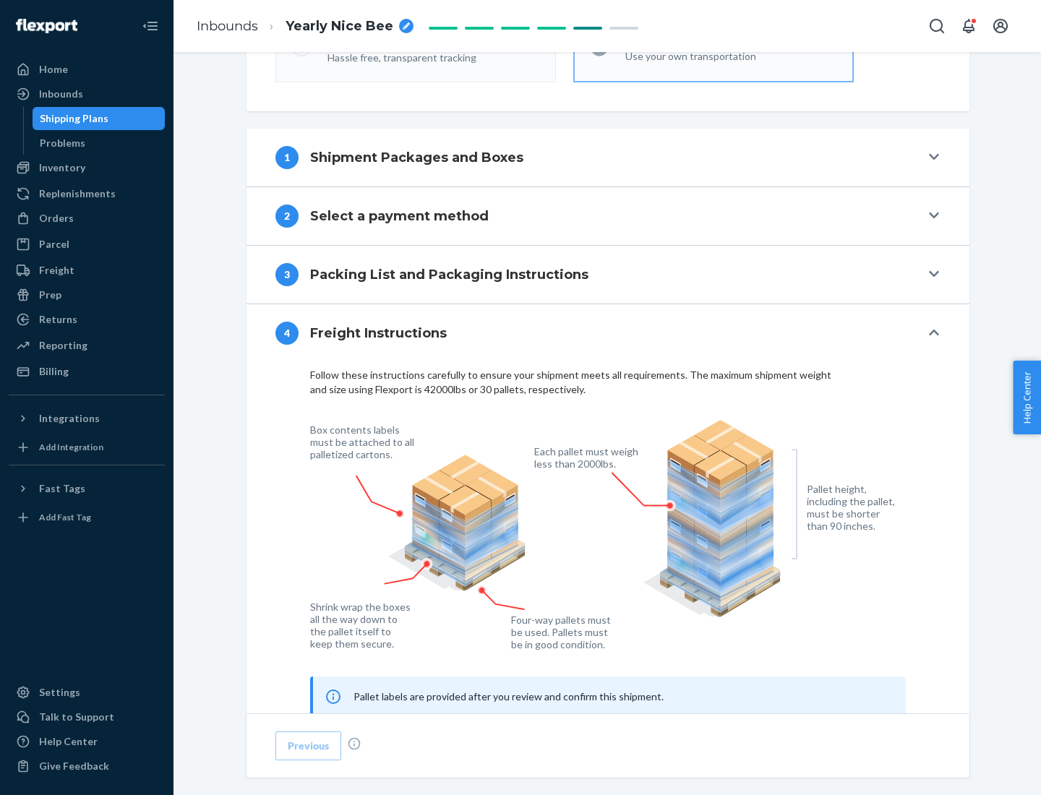
scroll to position [874, 0]
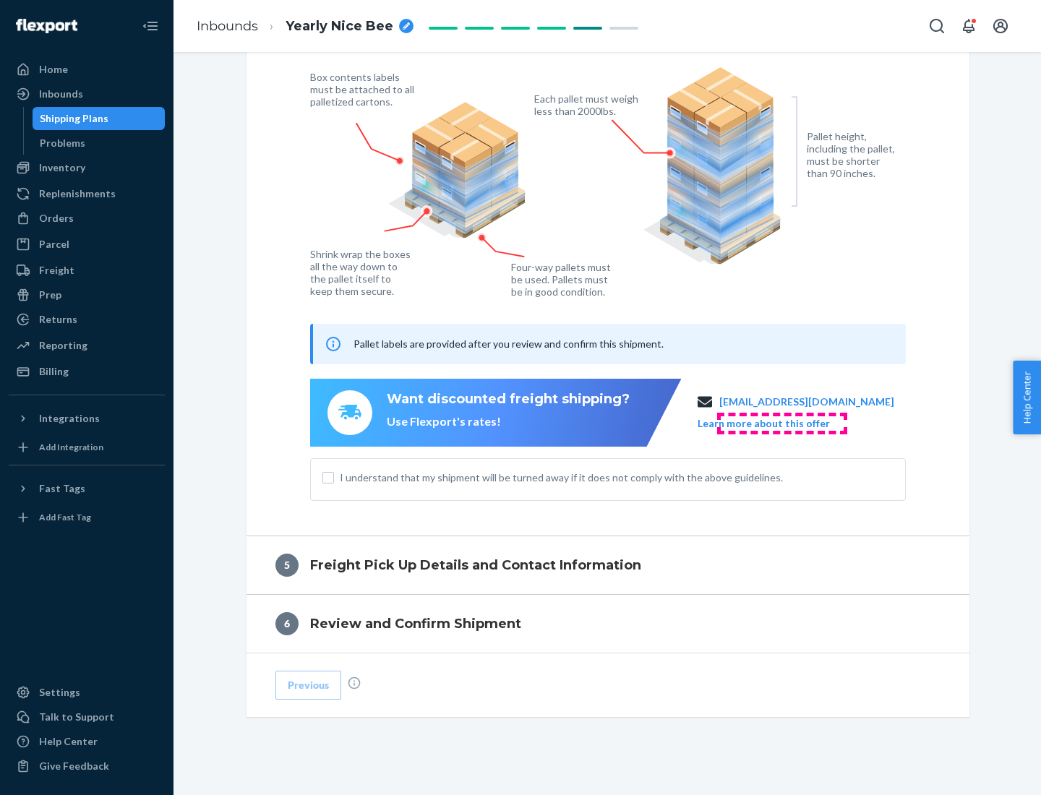
click at [781, 423] on button "Learn more about this offer" at bounding box center [764, 423] width 132 height 14
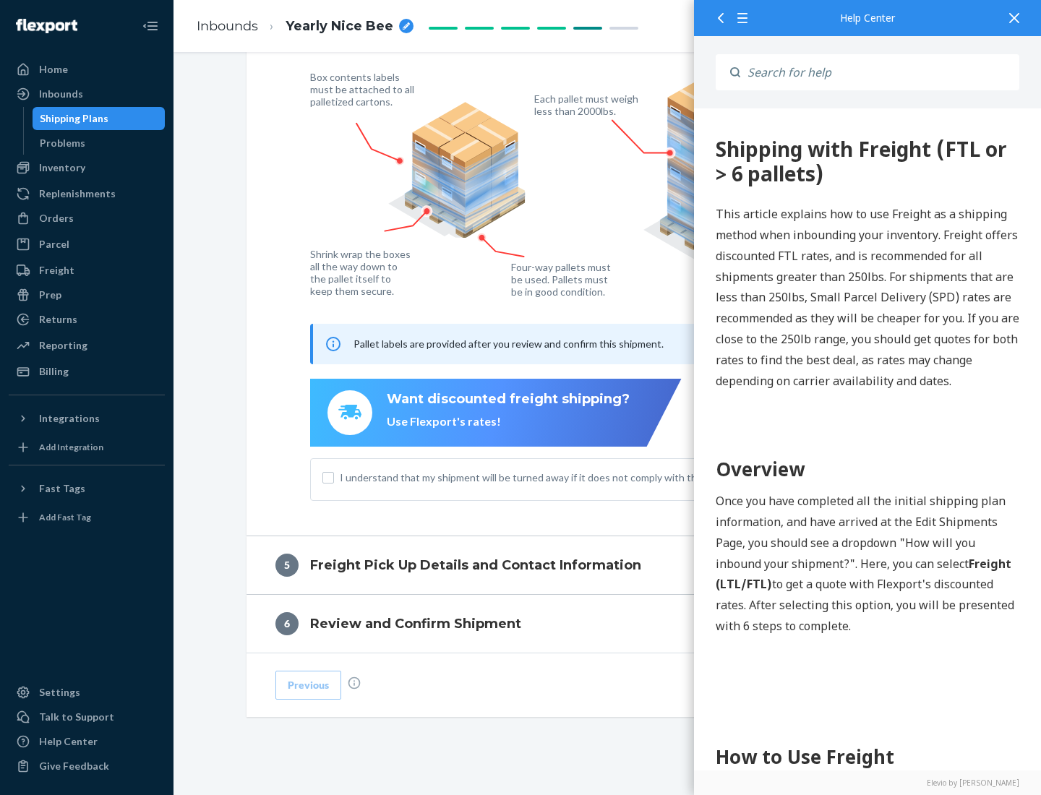
scroll to position [0, 0]
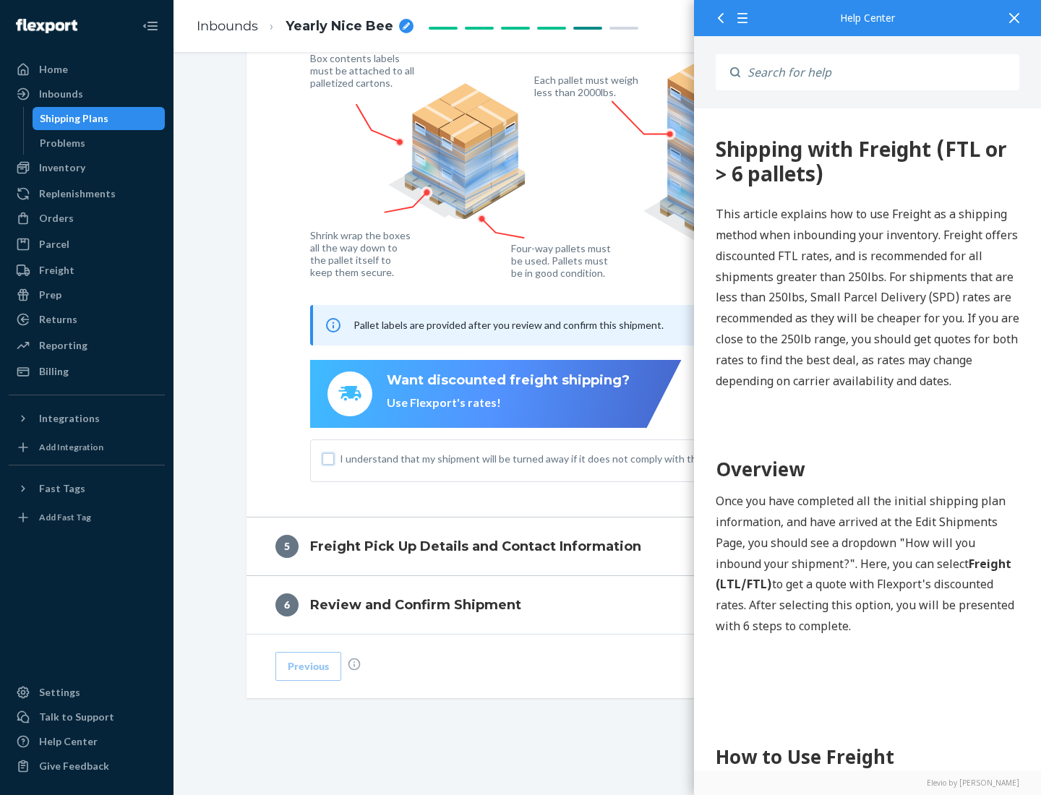
click at [328, 458] on input "I understand that my shipment will be turned away if it does not comply with th…" at bounding box center [328, 459] width 12 height 12
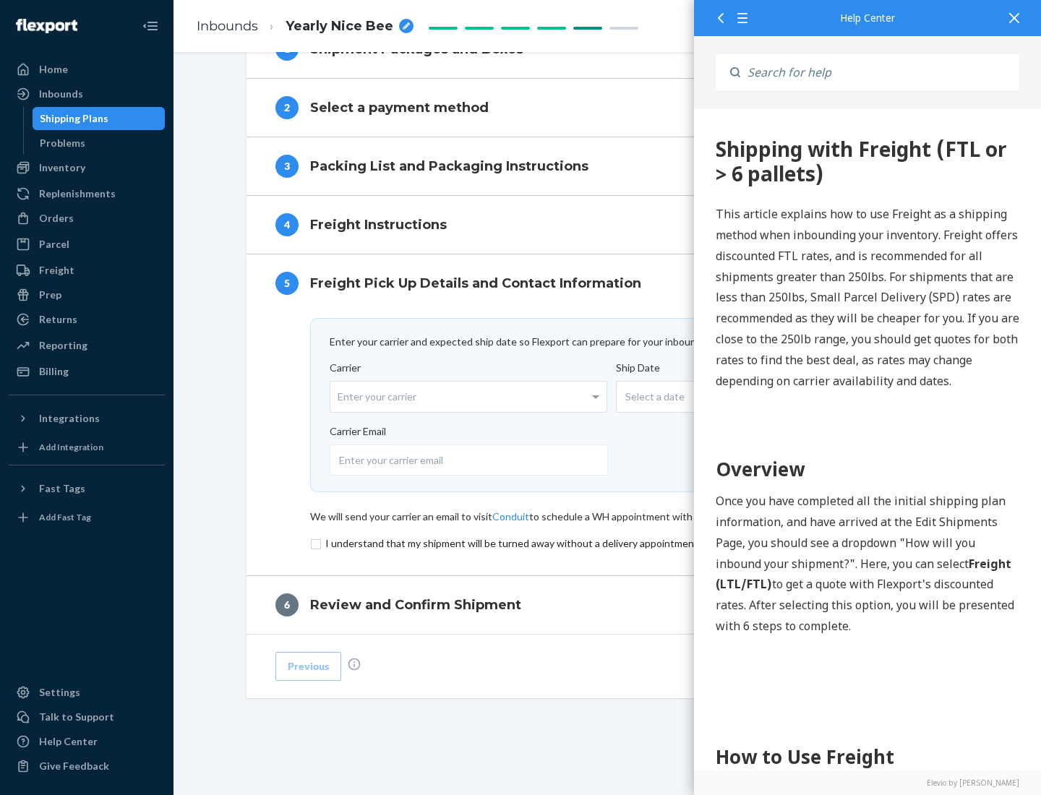
scroll to position [630, 0]
click at [608, 543] on input "checkbox" at bounding box center [608, 543] width 596 height 17
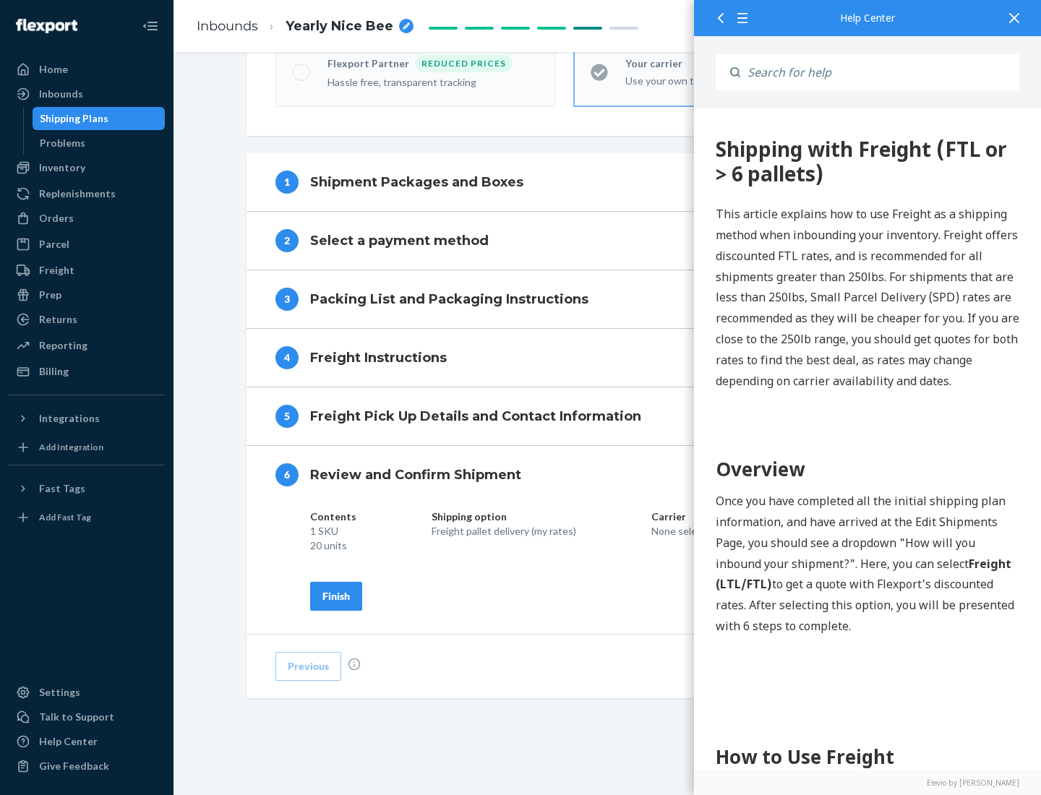
scroll to position [497, 0]
click at [336, 596] on div "Finish" at bounding box center [335, 596] width 27 height 14
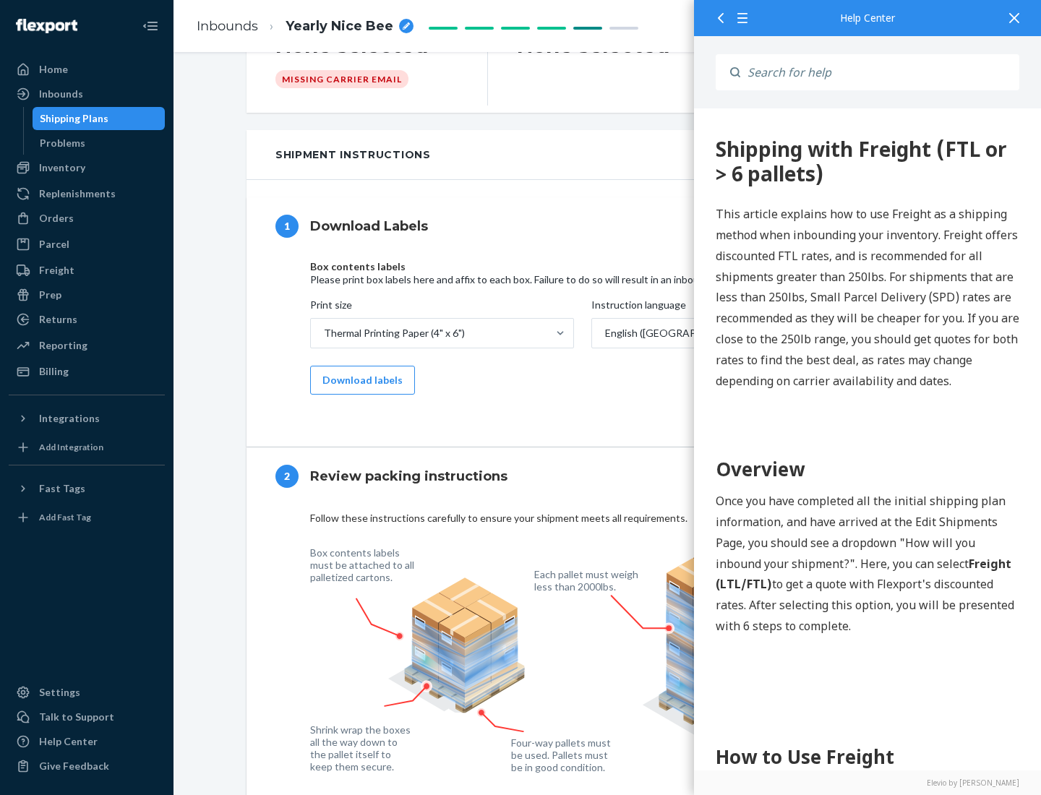
scroll to position [0, 0]
